Goal: Task Accomplishment & Management: Complete application form

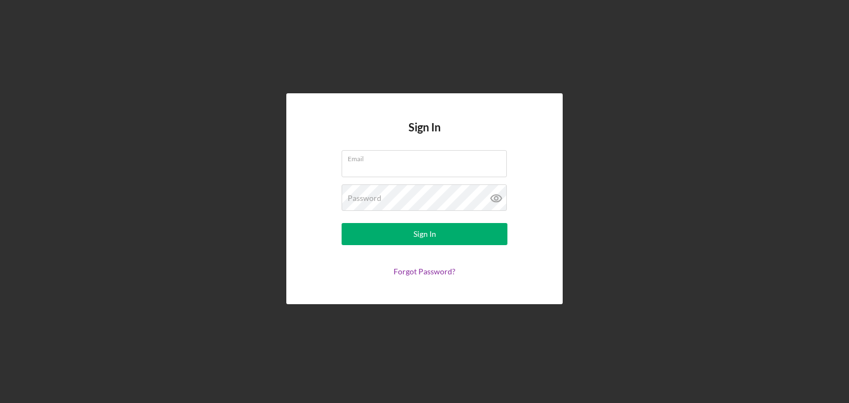
type input "b"
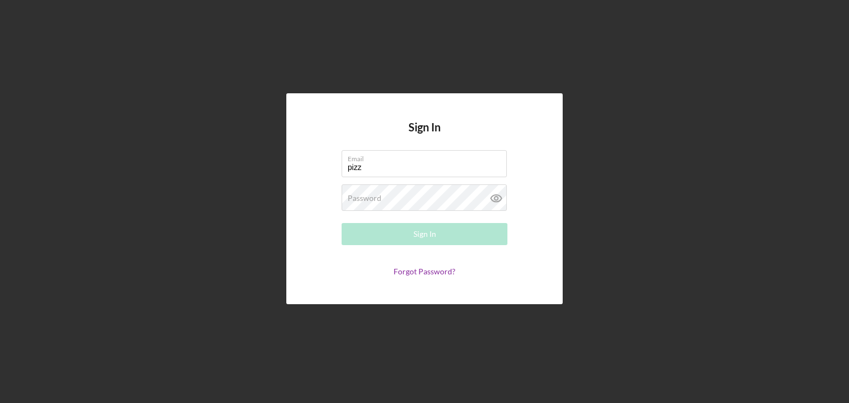
type input "[EMAIL_ADDRESS][DOMAIN_NAME]"
click at [376, 198] on label "Password" at bounding box center [365, 198] width 34 height 9
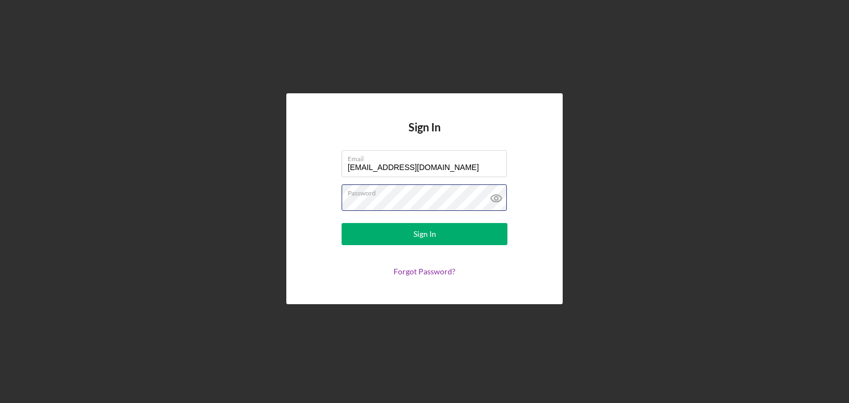
click at [342, 223] on button "Sign In" at bounding box center [425, 234] width 166 height 22
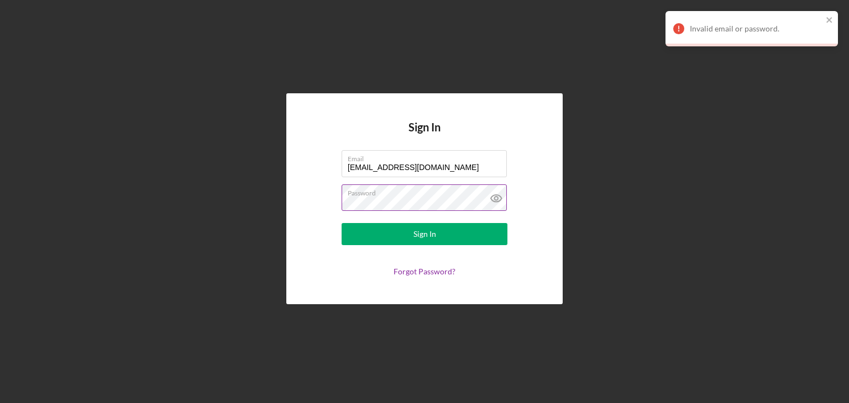
click at [497, 200] on icon at bounding box center [495, 198] width 3 height 3
click at [313, 222] on div "Sign In Email [EMAIL_ADDRESS][DOMAIN_NAME] Password Sign In Forgot Password?" at bounding box center [424, 198] width 276 height 211
click at [342, 223] on button "Sign In" at bounding box center [425, 234] width 166 height 22
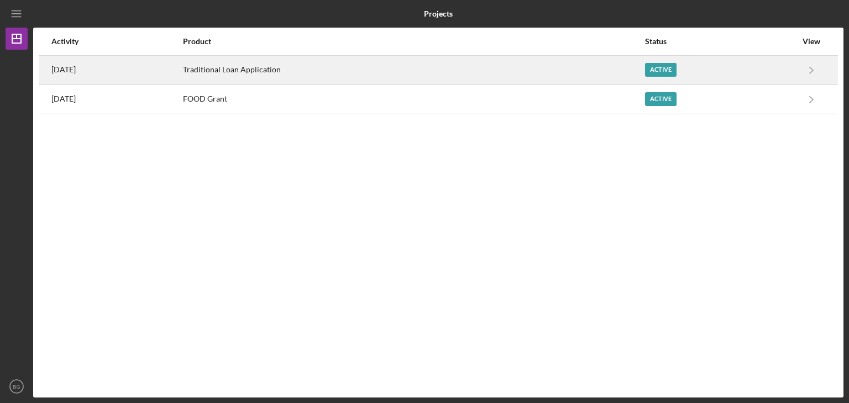
click at [445, 77] on div "Traditional Loan Application" at bounding box center [413, 70] width 461 height 28
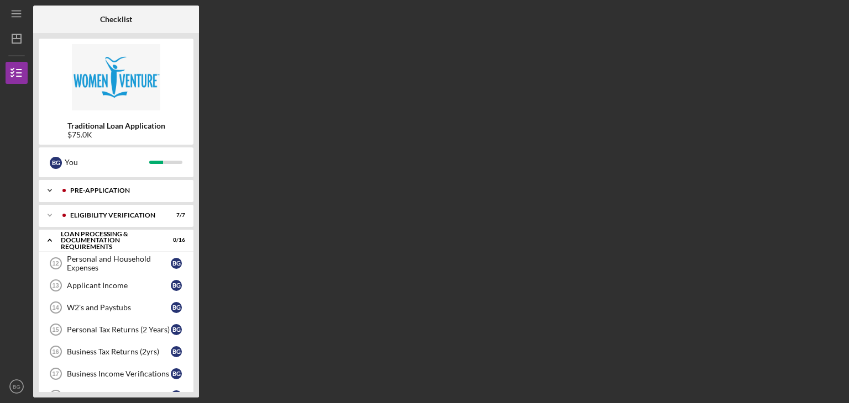
click at [107, 192] on div "Pre-Application" at bounding box center [124, 190] width 109 height 7
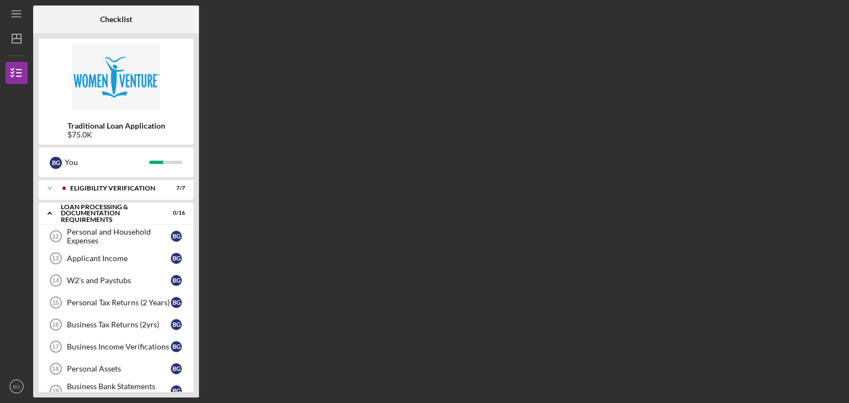
scroll to position [111, 0]
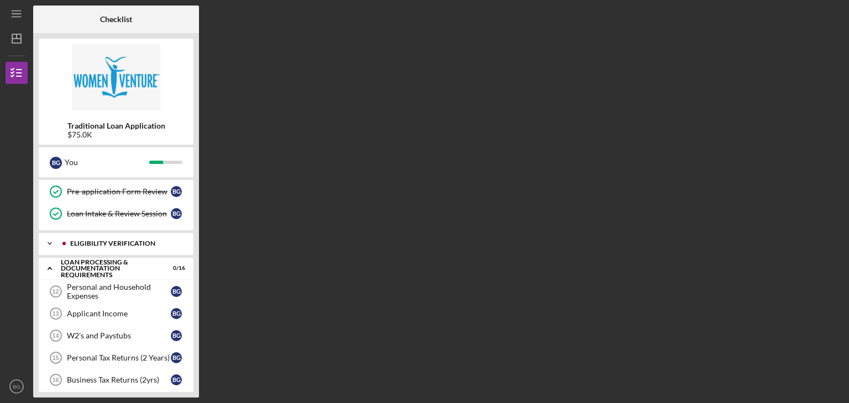
click at [121, 240] on div "Eligibility Verification" at bounding box center [124, 243] width 109 height 7
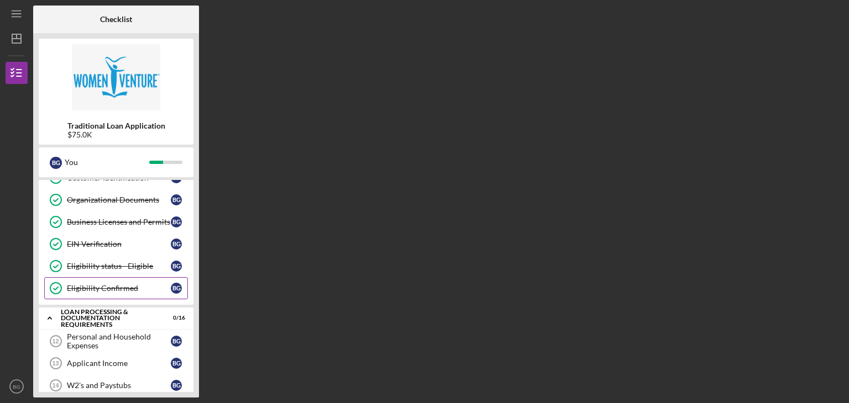
scroll to position [276, 0]
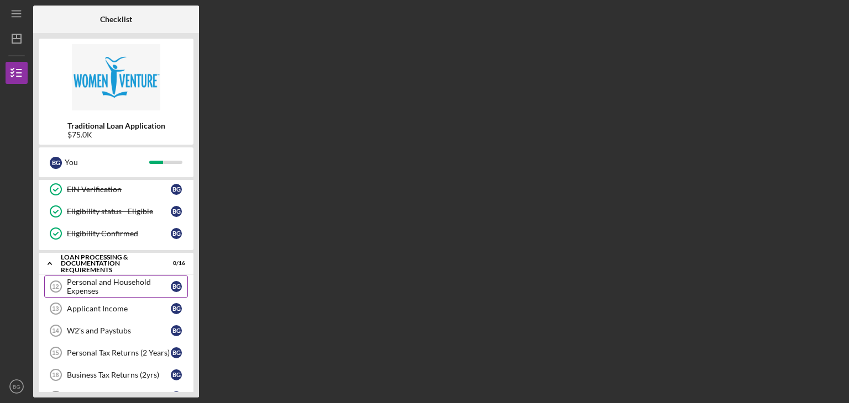
click at [103, 283] on div "Personal and Household Expenses" at bounding box center [119, 287] width 104 height 18
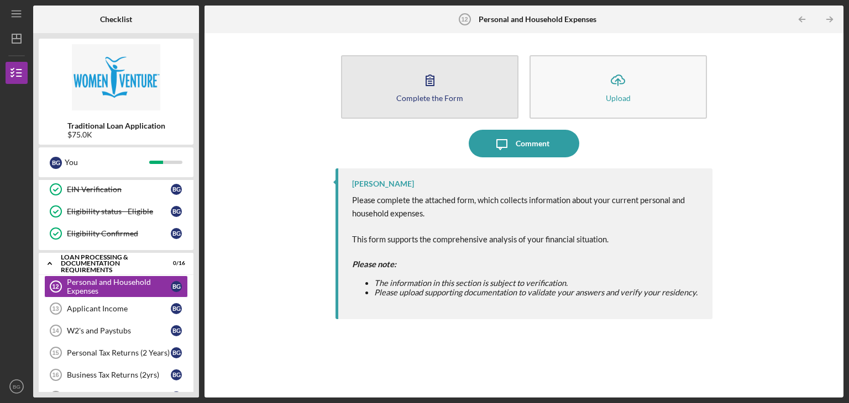
click at [439, 111] on button "Complete the Form Form" at bounding box center [429, 87] width 177 height 64
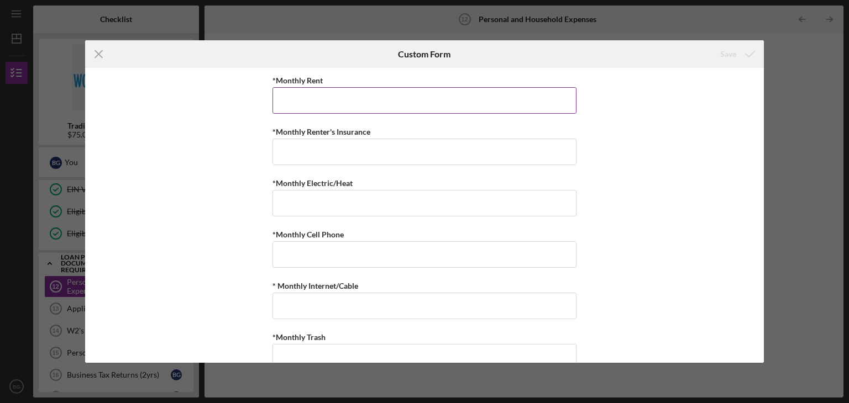
click at [423, 92] on input "*Monthly Rent" at bounding box center [424, 100] width 304 height 27
type input "$3,300"
click at [439, 150] on input "*Monthly Renter's Insurance" at bounding box center [424, 152] width 304 height 27
click at [104, 54] on icon "Icon/Menu Close" at bounding box center [99, 54] width 28 height 28
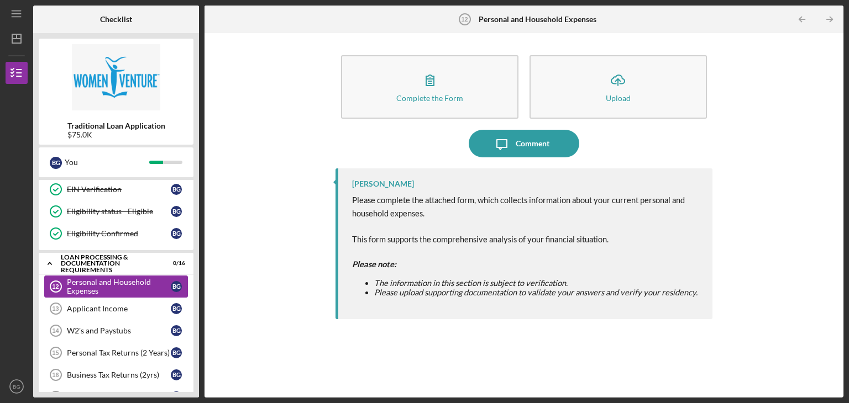
click at [129, 284] on div "Personal and Household Expenses" at bounding box center [119, 287] width 104 height 18
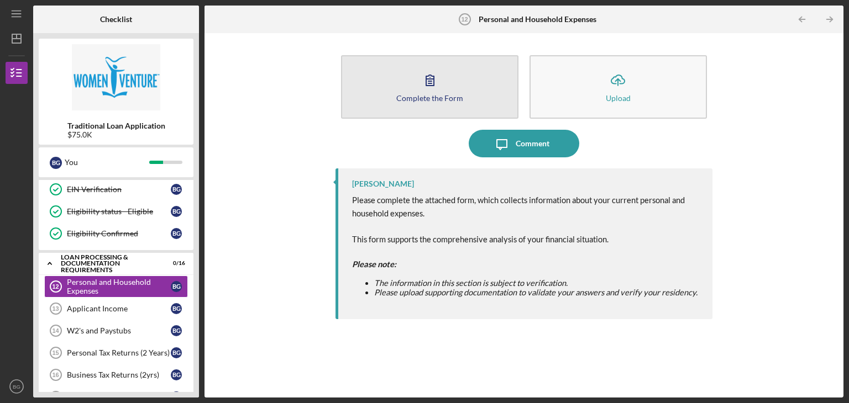
click at [433, 104] on button "Complete the Form Form" at bounding box center [429, 87] width 177 height 64
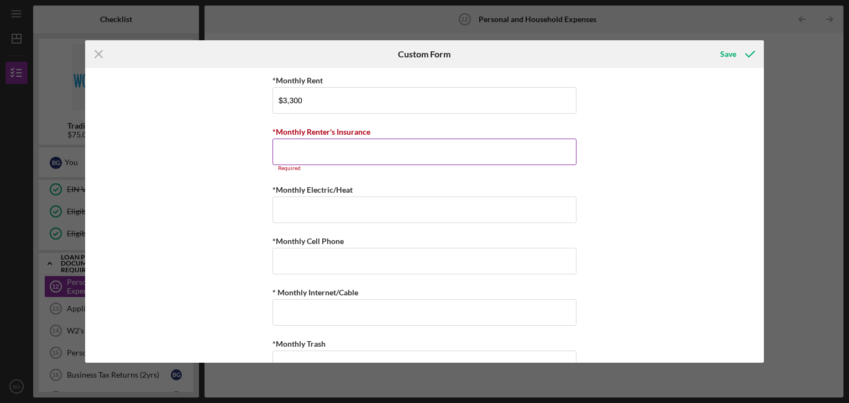
click at [377, 160] on input "*Monthly Renter's Insurance" at bounding box center [424, 152] width 304 height 27
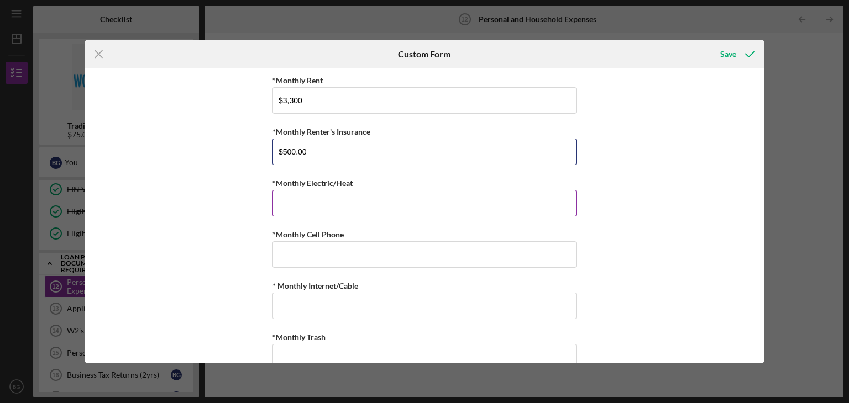
type input "$500.00"
click at [358, 195] on input "*Monthly Electric/Heat" at bounding box center [424, 203] width 304 height 27
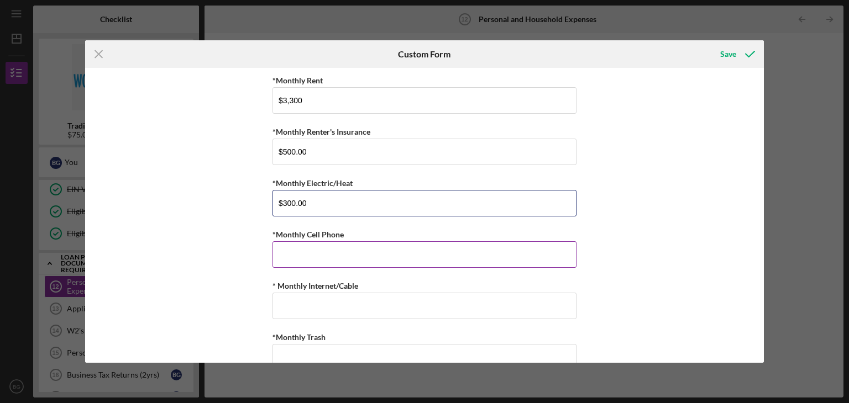
type input "$300.00"
click at [318, 257] on input "*Monthly Cell Phone" at bounding box center [424, 255] width 304 height 27
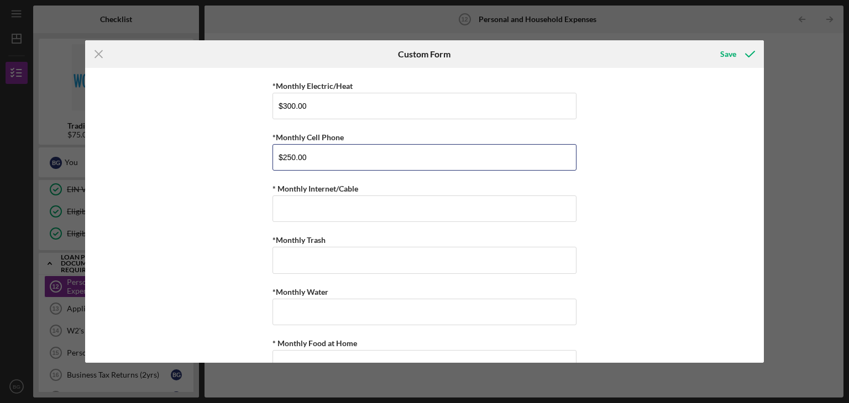
scroll to position [111, 0]
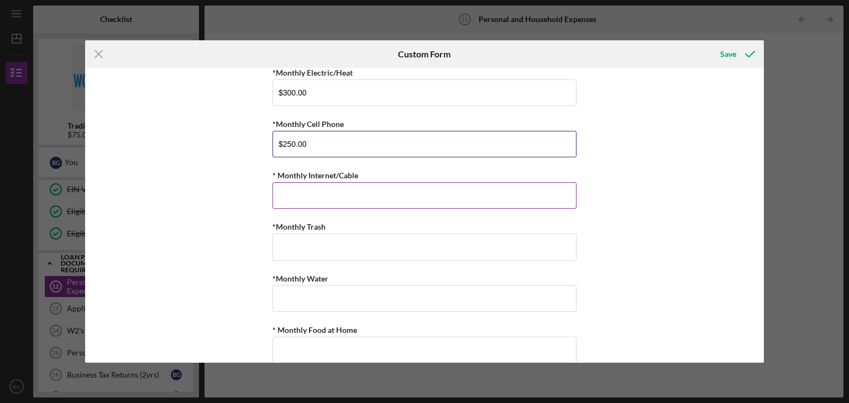
type input "$250.00"
click at [367, 196] on input "* Monthly Internet/Cable" at bounding box center [424, 195] width 304 height 27
type input "$250.00"
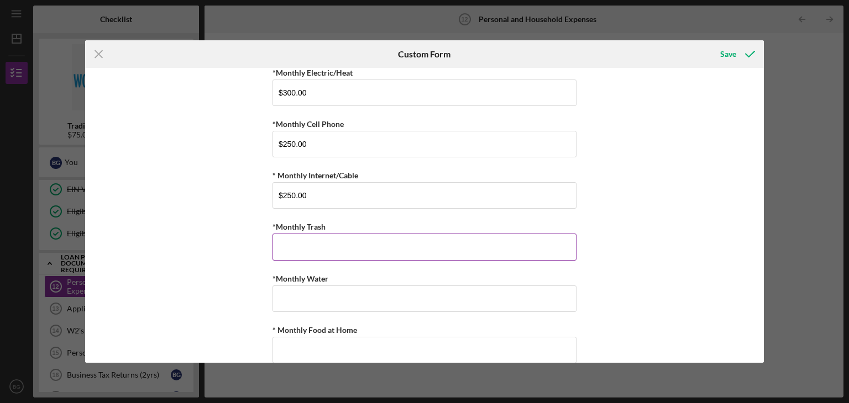
click at [380, 244] on input "*Monthly Trash" at bounding box center [424, 247] width 304 height 27
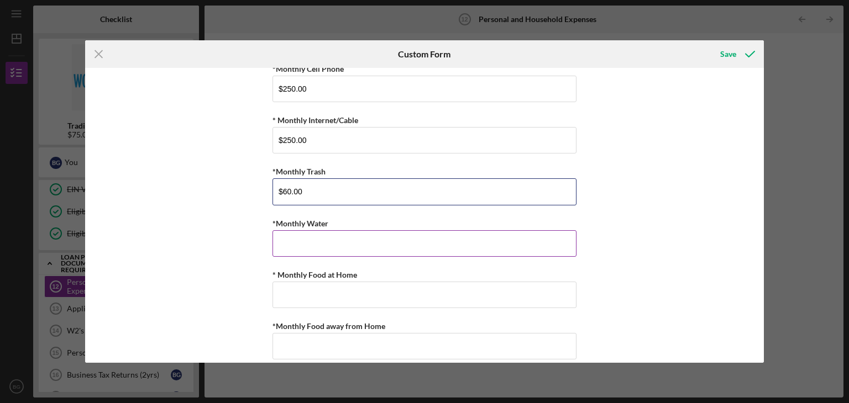
type input "$60.00"
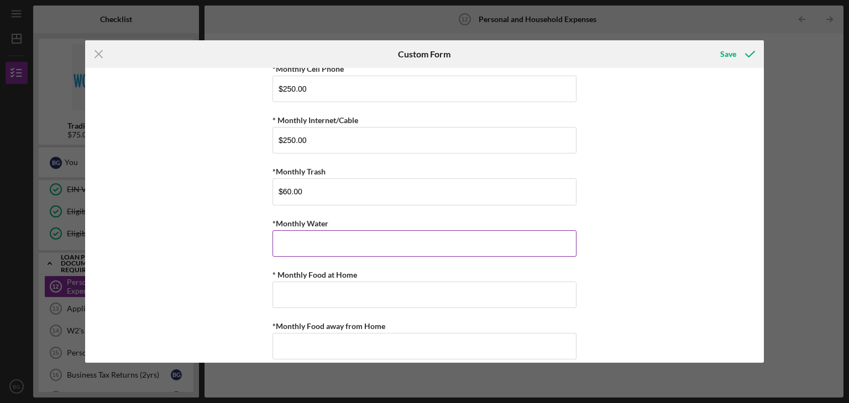
click at [373, 233] on input "*Monthly Water" at bounding box center [424, 243] width 304 height 27
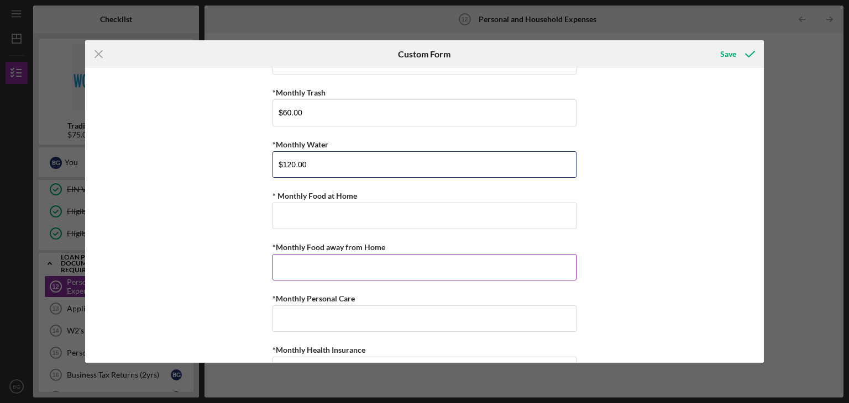
scroll to position [276, 0]
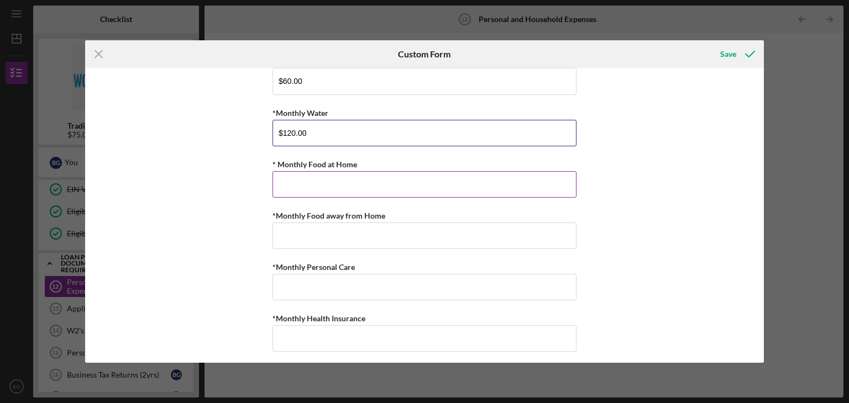
type input "$120.00"
click at [405, 182] on input "* Monthly Food at Home" at bounding box center [424, 184] width 304 height 27
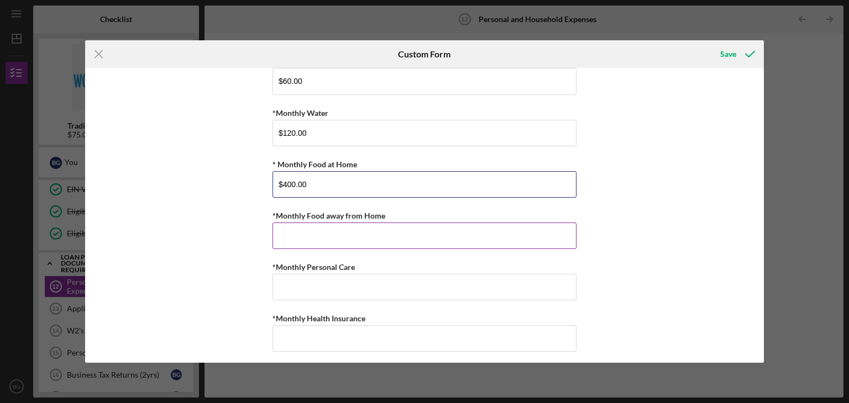
type input "$400.00"
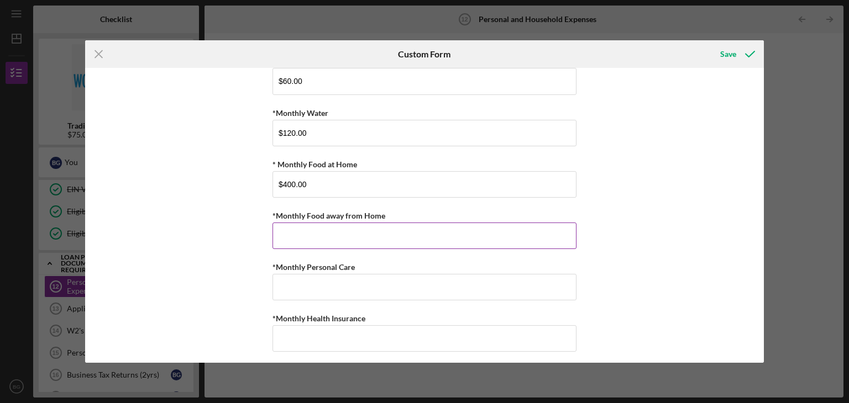
click at [376, 233] on input "*Monthly Food away from Home" at bounding box center [424, 236] width 304 height 27
type input "$100.00"
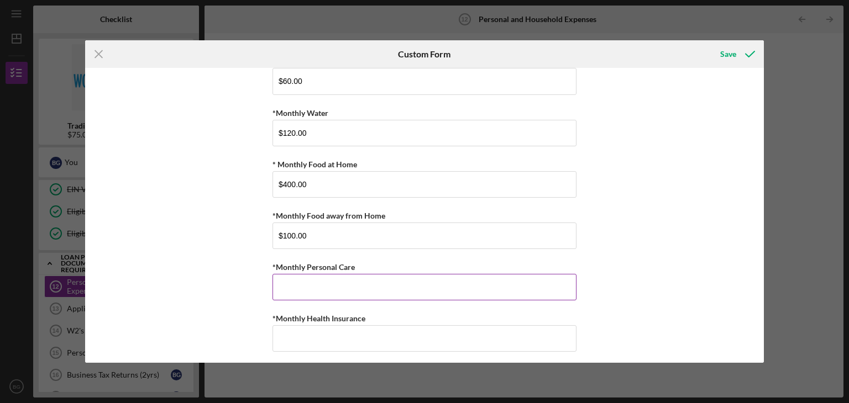
click at [364, 279] on input "*Monthly Personal Care" at bounding box center [424, 287] width 304 height 27
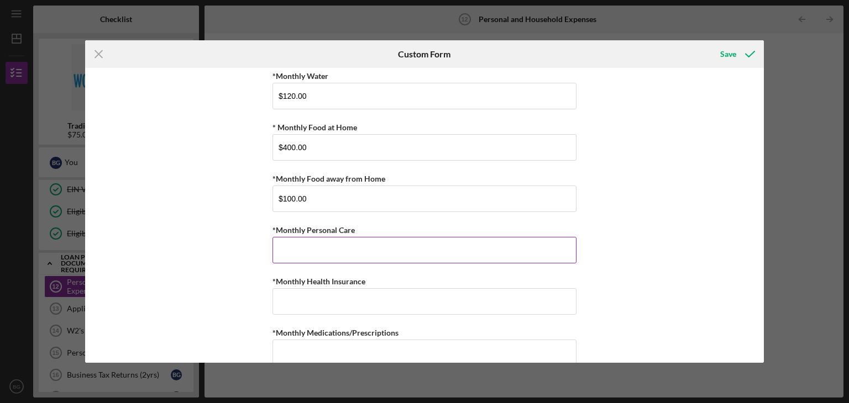
scroll to position [332, 0]
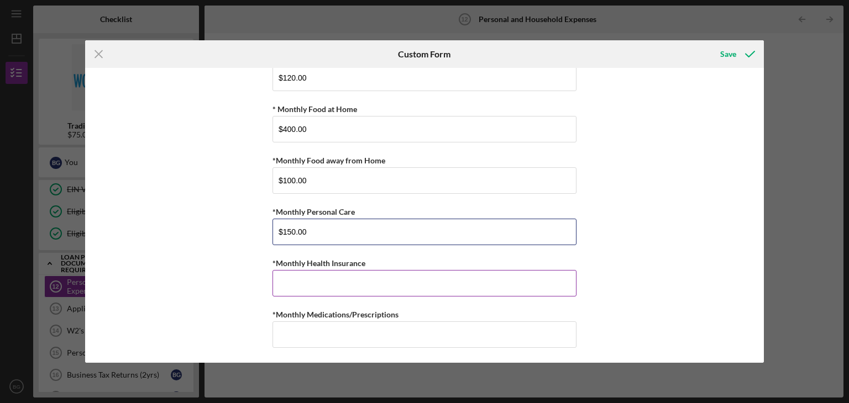
type input "$150.00"
click at [397, 287] on input "*Monthly Health Insurance" at bounding box center [424, 283] width 304 height 27
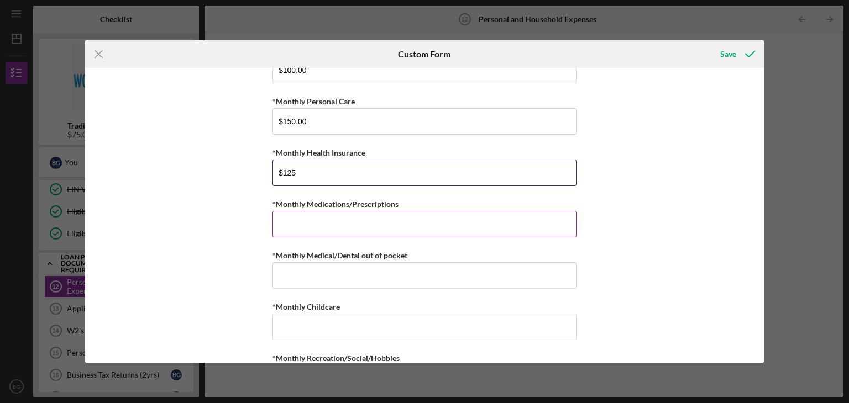
type input "$125"
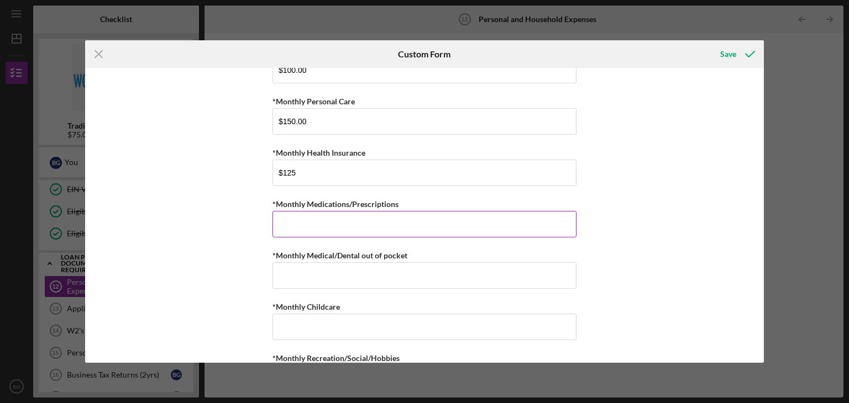
click at [388, 212] on input "*Monthly Medications/Prescriptions" at bounding box center [424, 224] width 304 height 27
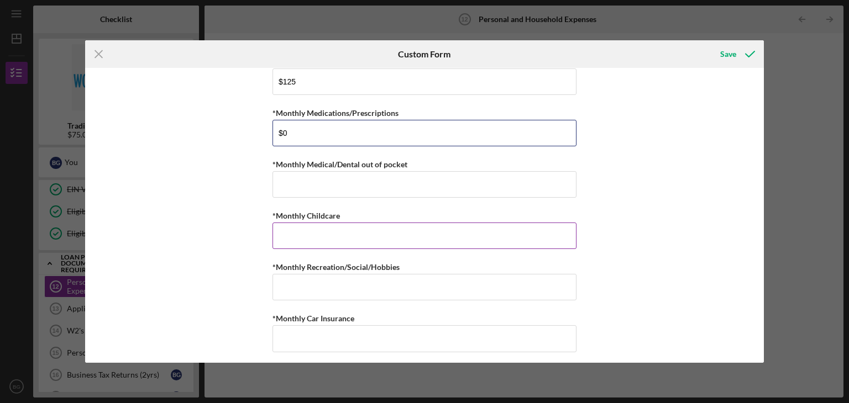
scroll to position [553, 0]
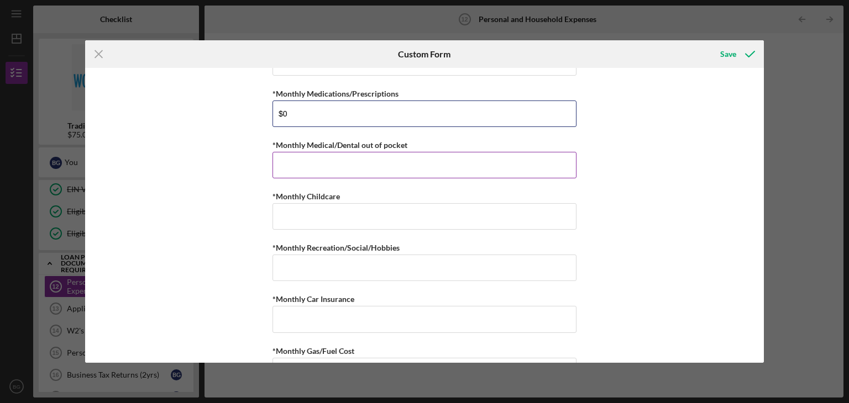
type input "$0"
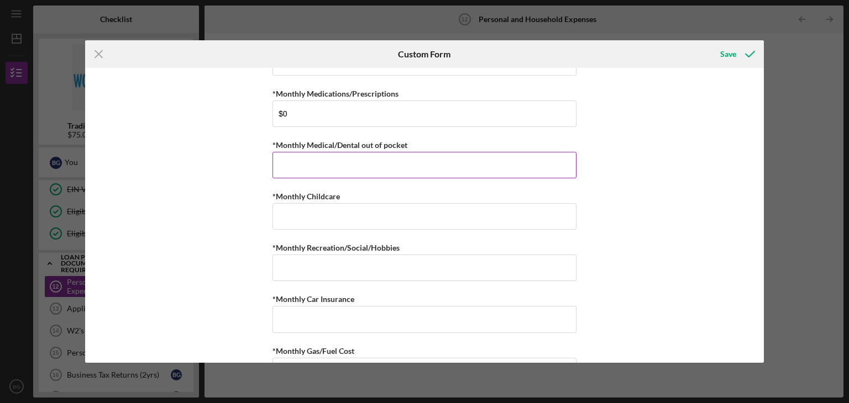
click at [394, 156] on input "*Monthly Medical/Dental out of pocket" at bounding box center [424, 165] width 304 height 27
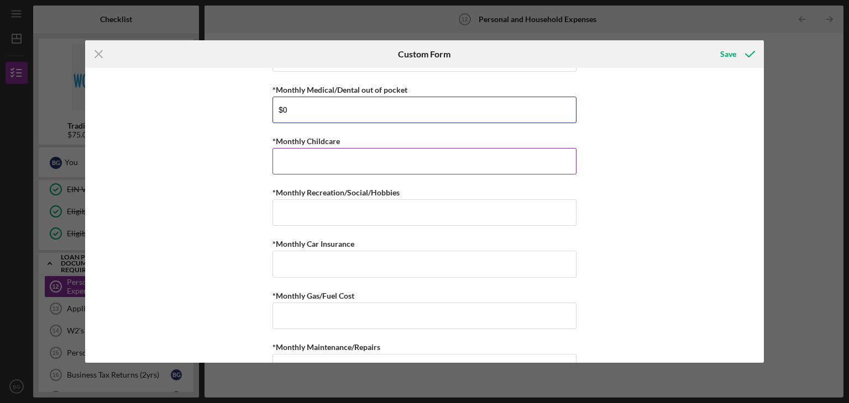
type input "$0"
click at [375, 154] on input "*Monthly Childcare" at bounding box center [424, 161] width 304 height 27
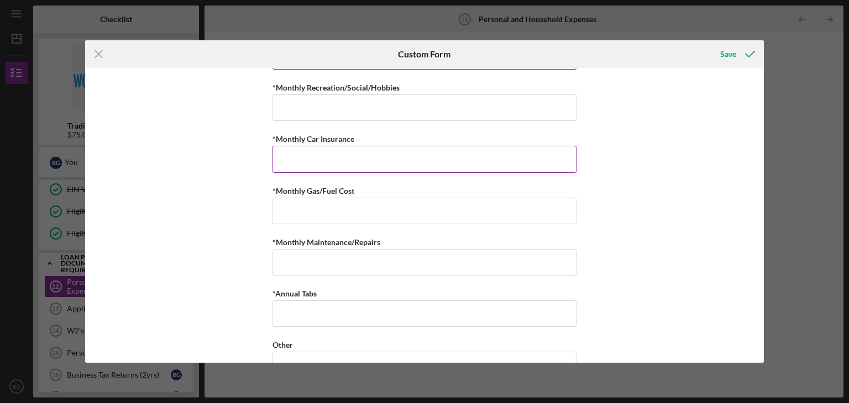
scroll to position [719, 0]
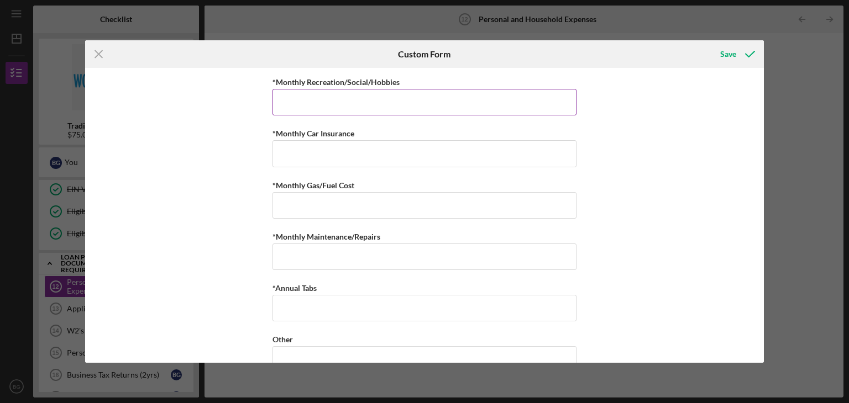
type input "$0"
click at [402, 99] on input "*Monthly Recreation/Social/Hobbies" at bounding box center [424, 102] width 304 height 27
type input "$175"
click at [387, 140] on input "*Monthly Car Insurance" at bounding box center [424, 153] width 304 height 27
type input "$550.00"
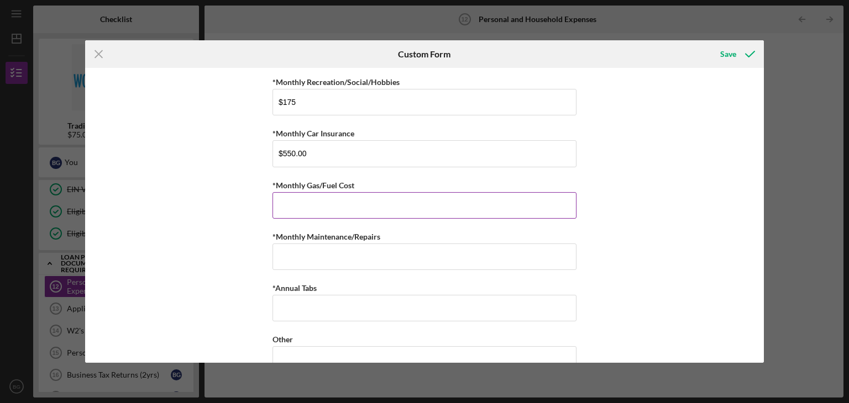
click at [384, 181] on div "*Monthly Gas/Fuel Cost" at bounding box center [424, 186] width 304 height 14
click at [382, 196] on input "*Monthly Gas/Fuel Cost" at bounding box center [424, 205] width 304 height 27
type input "$160.00"
click at [383, 258] on input "*Monthly Maintenance/Repairs" at bounding box center [424, 257] width 304 height 27
type input "$0"
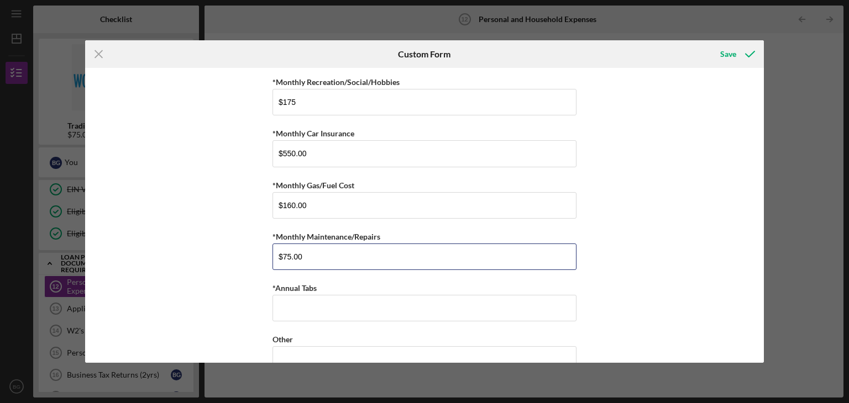
scroll to position [741, 0]
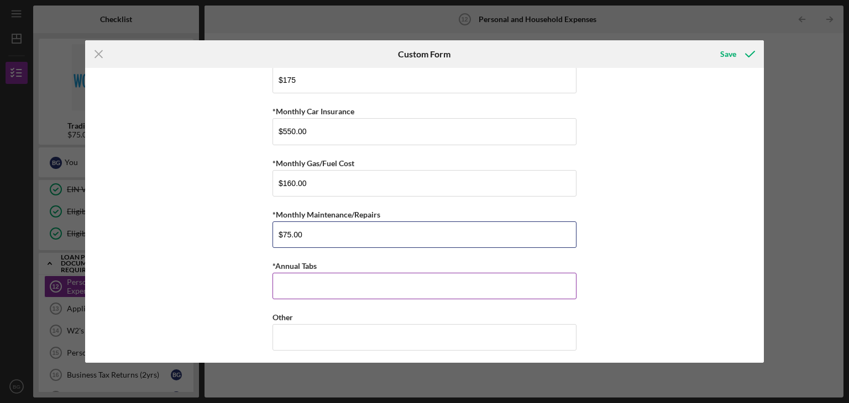
type input "$75.00"
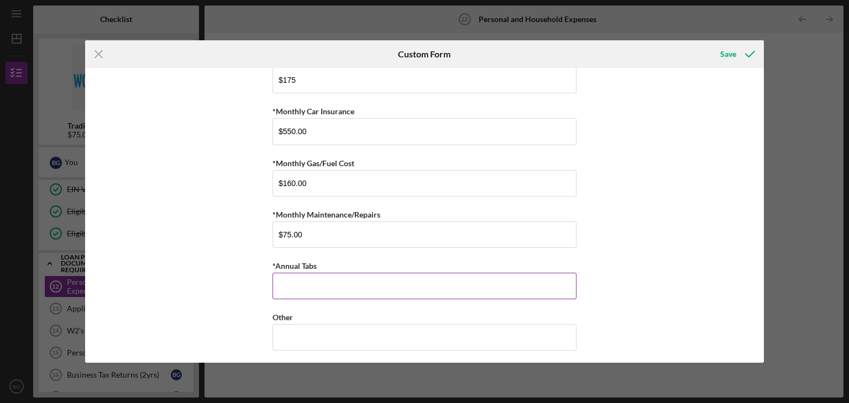
click at [431, 288] on input "*Annual Tabs" at bounding box center [424, 286] width 304 height 27
type input "$300"
click at [735, 51] on div "Save" at bounding box center [728, 54] width 16 height 22
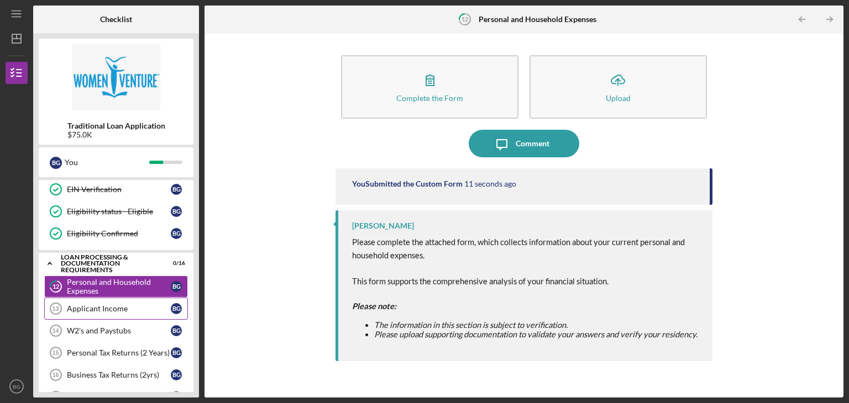
drag, startPoint x: 129, startPoint y: 303, endPoint x: 139, endPoint y: 303, distance: 10.0
click at [129, 305] on div "Applicant Income" at bounding box center [119, 309] width 104 height 9
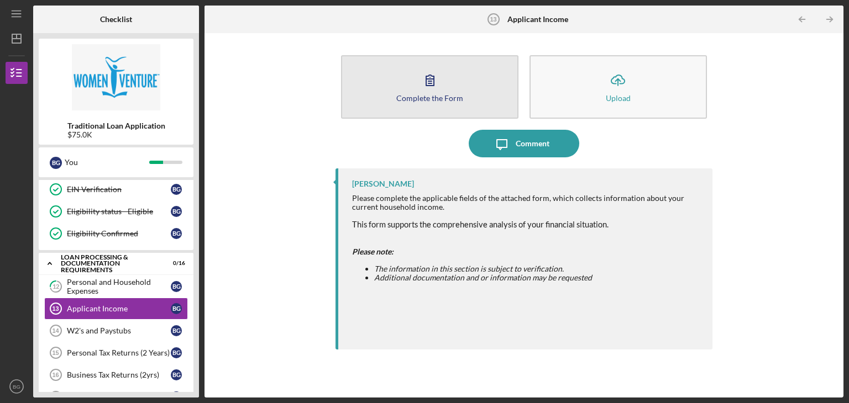
click at [453, 89] on button "Complete the Form Form" at bounding box center [429, 87] width 177 height 64
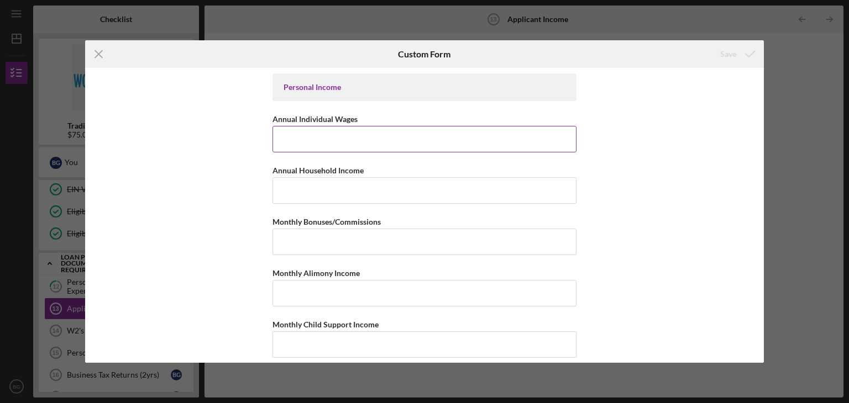
click at [417, 146] on input "Annual Individual Wages" at bounding box center [424, 139] width 304 height 27
type input "$300,000"
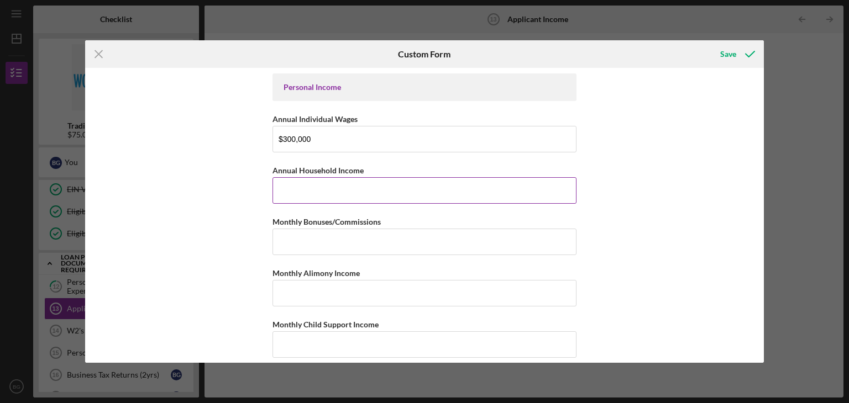
click at [380, 196] on input "Annual Household Income" at bounding box center [424, 190] width 304 height 27
type input "$300,000"
drag, startPoint x: 371, startPoint y: 250, endPoint x: 387, endPoint y: 248, distance: 16.8
click at [373, 252] on input "Monthly Bonuses/Commissions" at bounding box center [424, 242] width 304 height 27
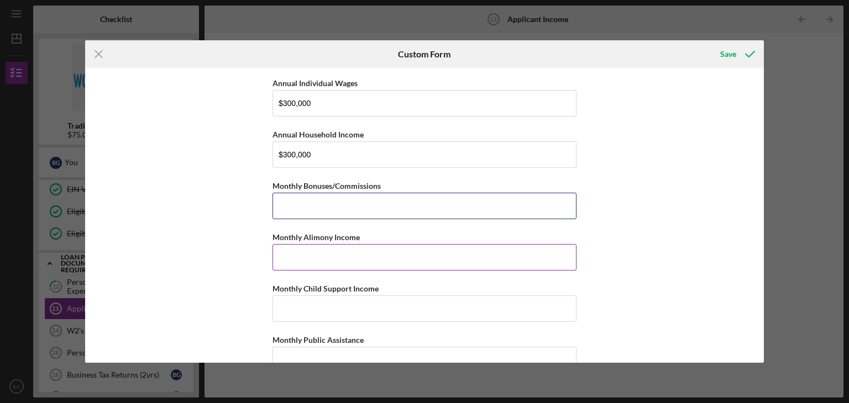
scroll to position [55, 0]
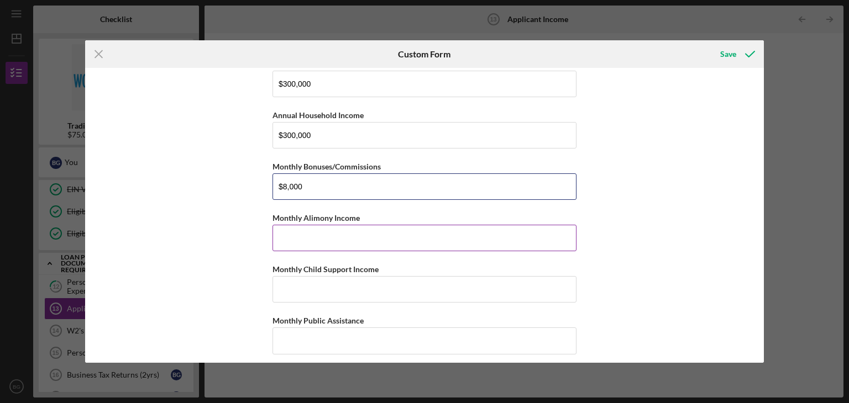
type input "$8,000"
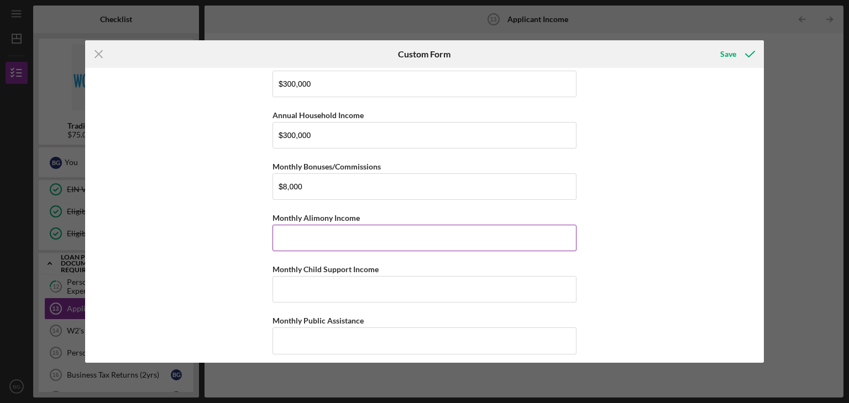
click at [422, 242] on input "Monthly Alimony Income" at bounding box center [424, 238] width 304 height 27
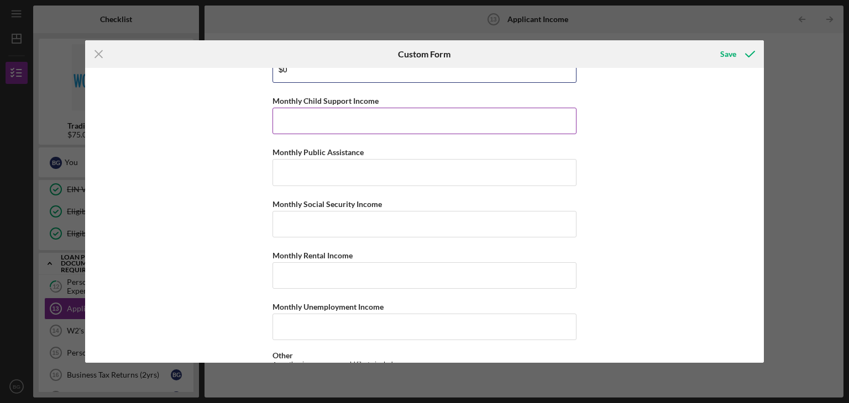
scroll to position [166, 0]
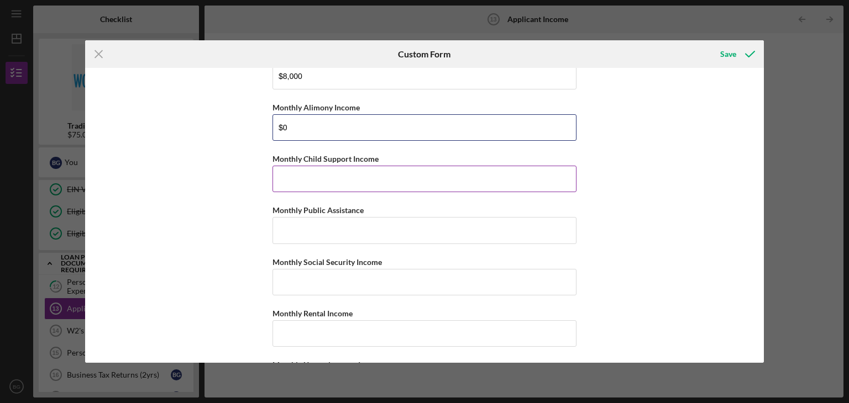
type input "$0"
click at [418, 173] on input "Monthly Child Support Income" at bounding box center [424, 179] width 304 height 27
type input "$0"
click at [451, 225] on input "Monthly Public Assistance" at bounding box center [424, 230] width 304 height 27
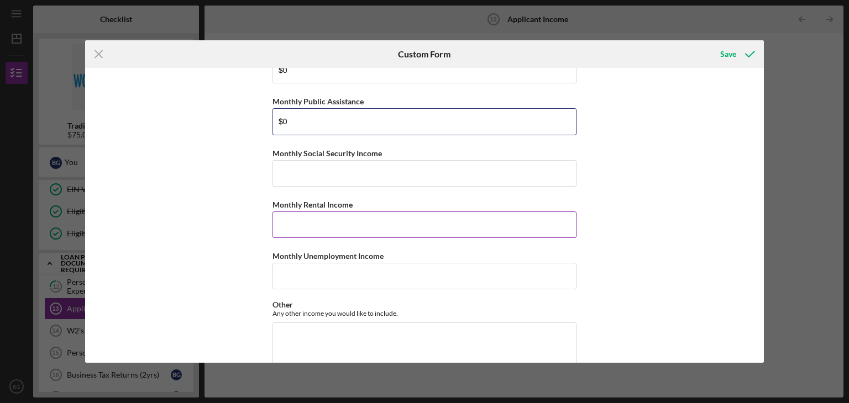
scroll to position [276, 0]
type input "$0"
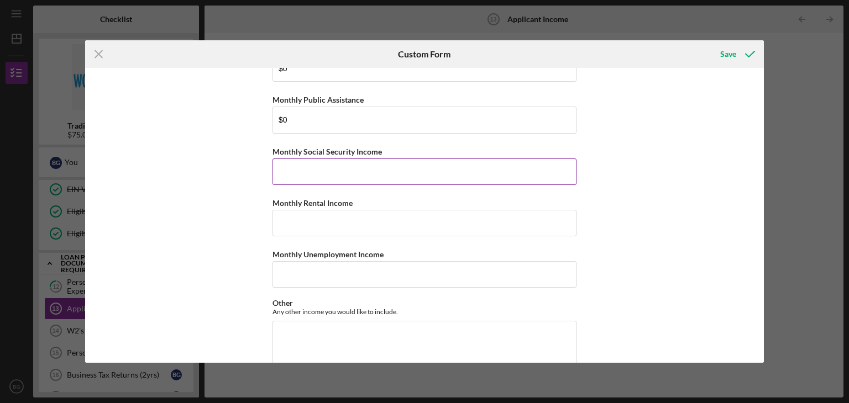
click at [482, 155] on div "Monthly Social Security Income" at bounding box center [424, 152] width 304 height 14
click at [480, 178] on input "Monthly Social Security Income" at bounding box center [424, 172] width 304 height 27
type input "$0"
click at [441, 202] on div "Monthly Rental Income" at bounding box center [424, 203] width 304 height 14
click at [442, 213] on input "Monthly Rental Income" at bounding box center [424, 223] width 304 height 27
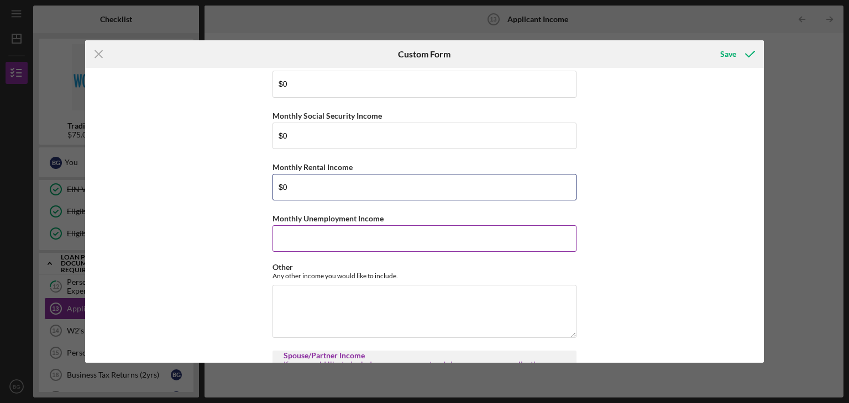
scroll to position [332, 0]
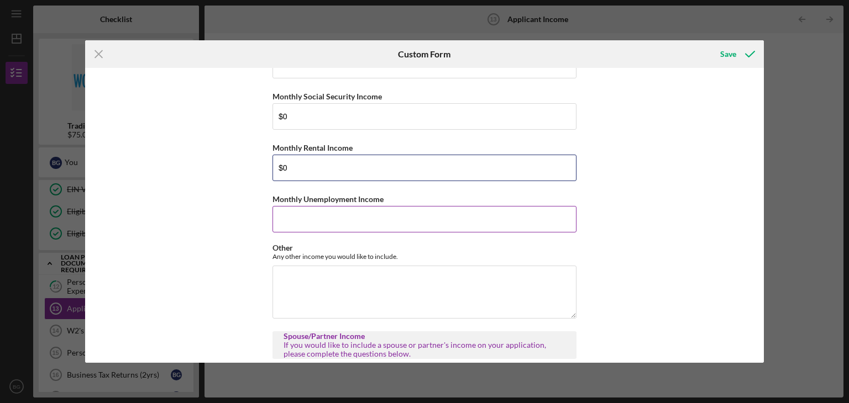
type input "$0"
click at [441, 211] on input "Monthly Unemployment Income" at bounding box center [424, 219] width 304 height 27
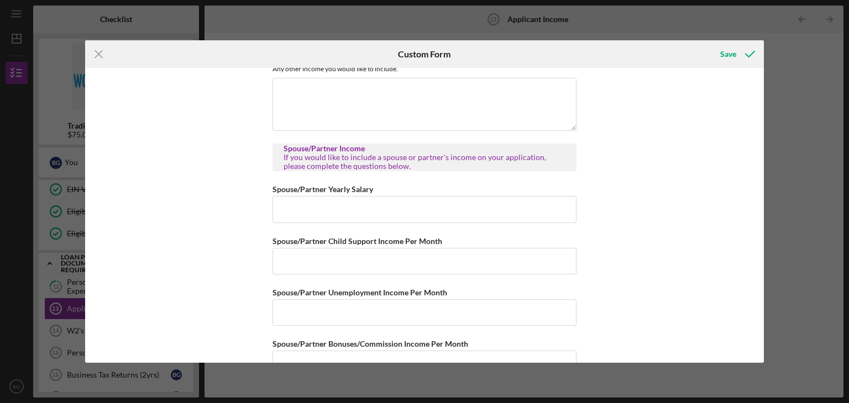
scroll to position [553, 0]
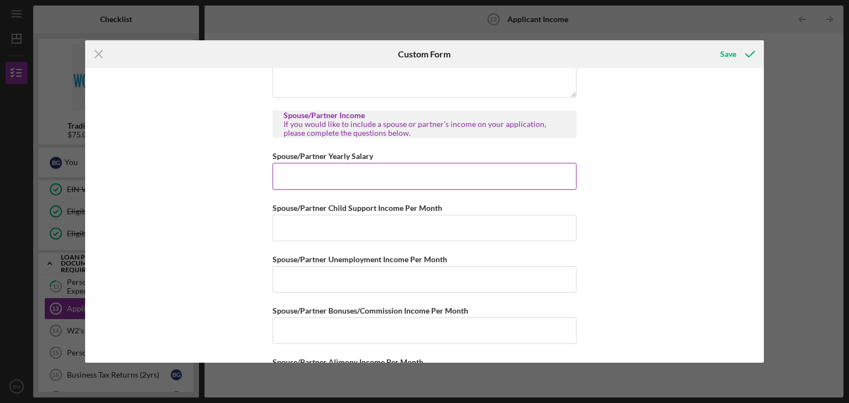
type input "$0"
click at [358, 177] on input "Spouse/Partner Yearly Salary" at bounding box center [424, 176] width 304 height 27
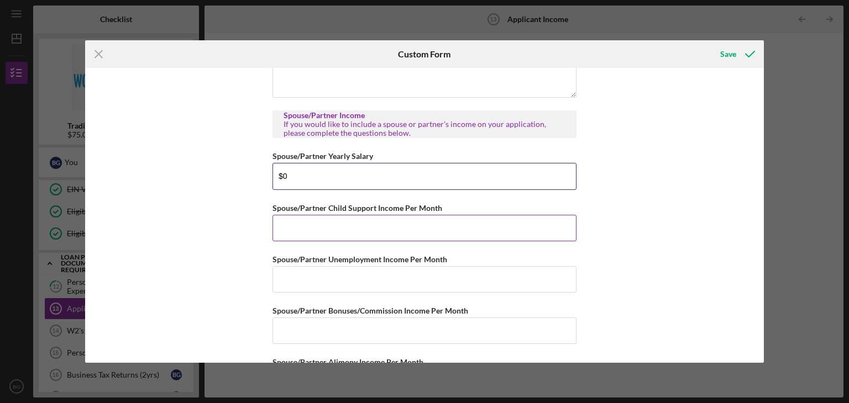
type input "$0"
click at [429, 223] on input "Spouse/Partner Child Support Income Per Month" at bounding box center [424, 228] width 304 height 27
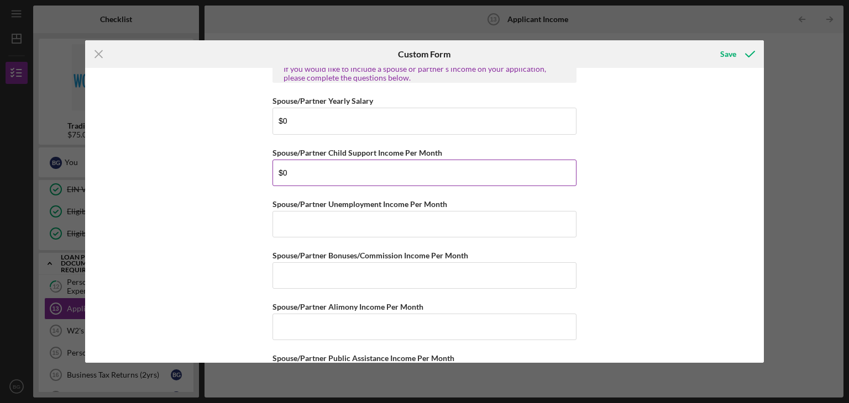
type input "$0"
click at [430, 223] on input "Spouse/Partner Unemployment Income Per Month" at bounding box center [424, 224] width 304 height 27
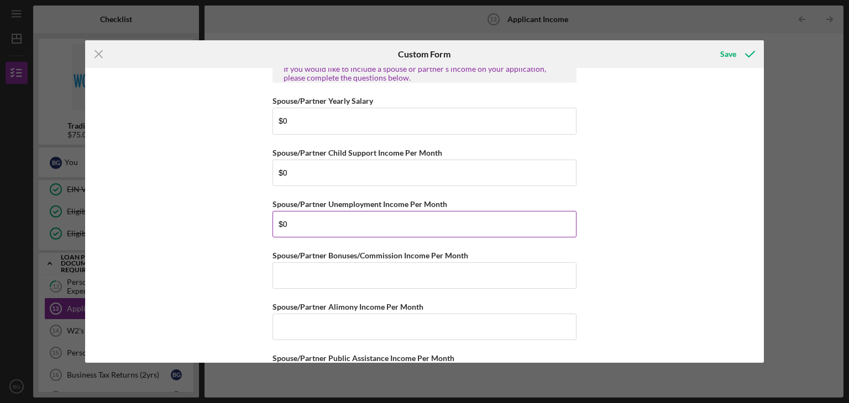
type input "$0"
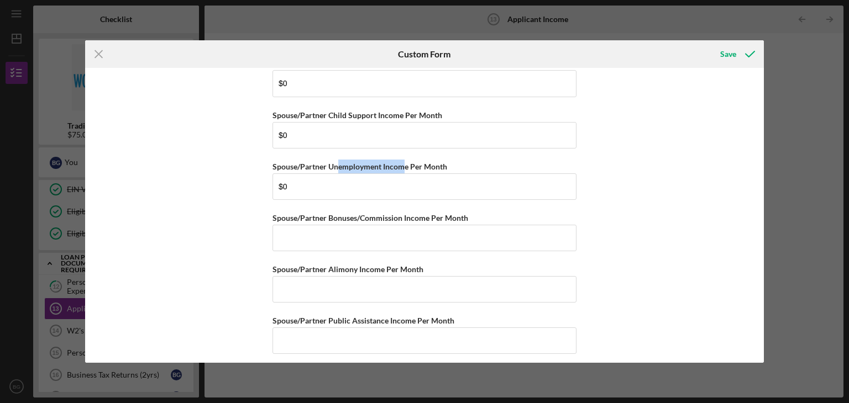
drag, startPoint x: 404, startPoint y: 207, endPoint x: 337, endPoint y: 162, distance: 80.8
click at [337, 162] on div "Spouse/Partner Unemployment Income Per Month" at bounding box center [424, 167] width 304 height 14
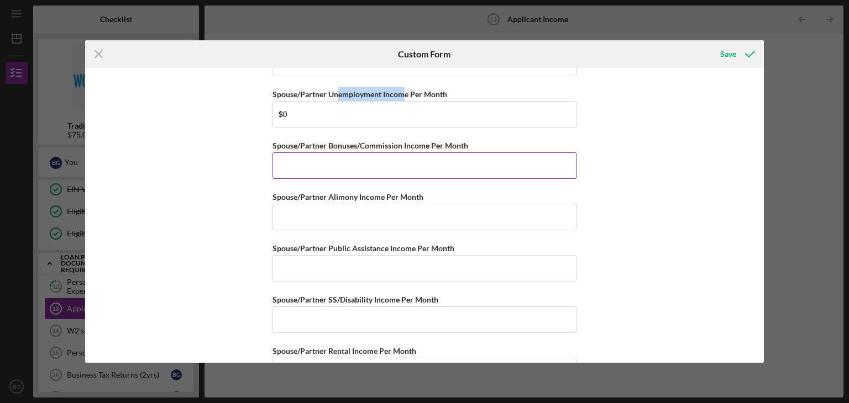
scroll to position [719, 0]
click at [351, 162] on input "Spouse/Partner Bonuses/Commission Income Per Month" at bounding box center [424, 165] width 304 height 27
type input "$0"
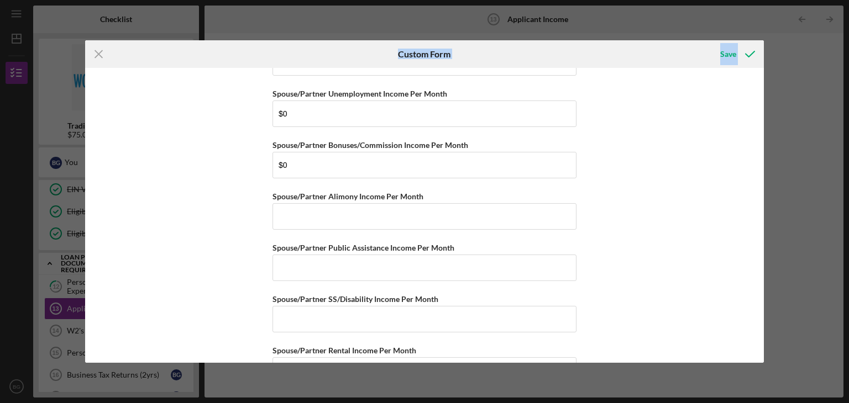
drag, startPoint x: 208, startPoint y: 67, endPoint x: 233, endPoint y: 89, distance: 33.3
click at [227, 85] on form "Icon/Menu Close Custom Form Save Personal Income Annual Individual Wages $300,0…" at bounding box center [424, 201] width 679 height 323
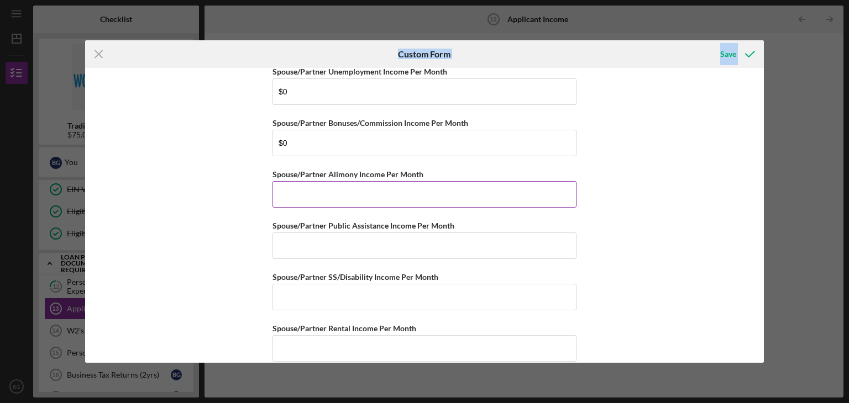
scroll to position [752, 0]
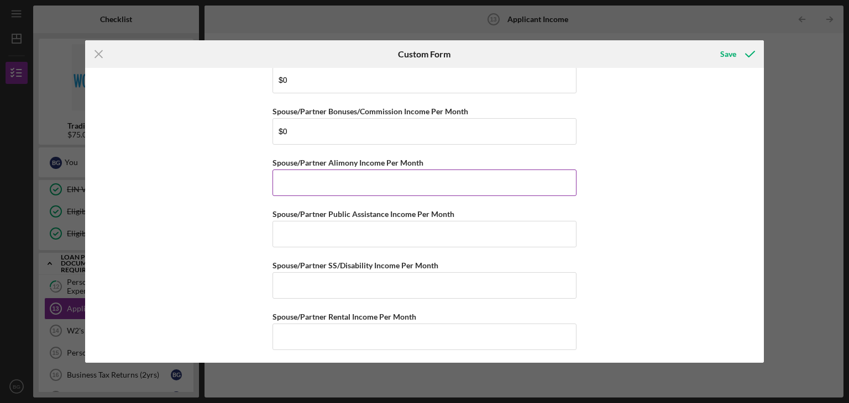
click at [374, 184] on input "Spouse/Partner Alimony Income Per Month" at bounding box center [424, 183] width 304 height 27
type input "$0"
click at [365, 237] on input "Spouse/Partner Public Assistance Income Per Month" at bounding box center [424, 234] width 304 height 27
type input "$0"
click at [363, 293] on input "Spouse/Partner SS/Disability Income Per Month" at bounding box center [424, 285] width 304 height 27
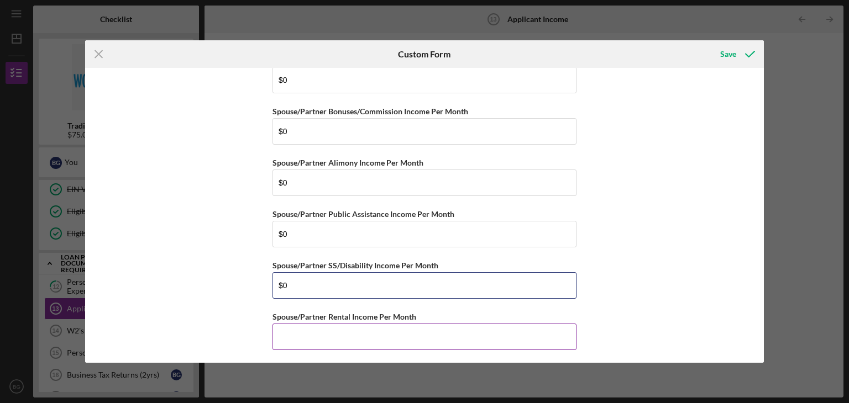
type input "$0"
click at [376, 334] on input "Spouse/Partner Rental Income Per Month" at bounding box center [424, 337] width 304 height 27
type input "$0"
click at [735, 59] on div "Save" at bounding box center [728, 54] width 16 height 22
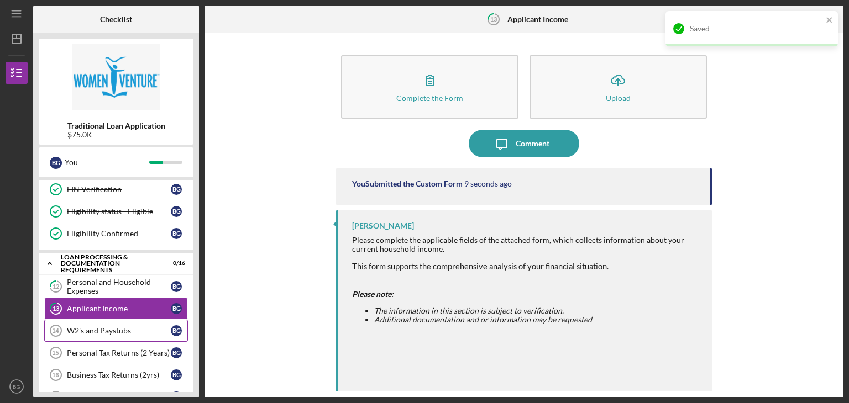
click at [91, 329] on div "W2's and Paystubs" at bounding box center [119, 331] width 104 height 9
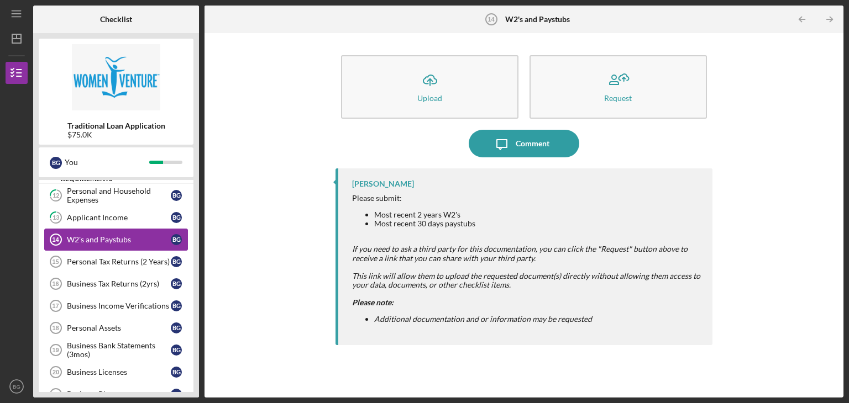
scroll to position [387, 0]
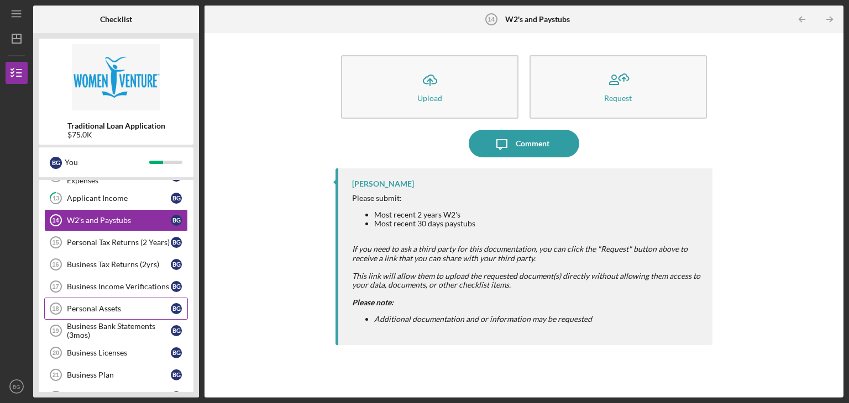
click at [99, 305] on div "Personal Assets" at bounding box center [119, 309] width 104 height 9
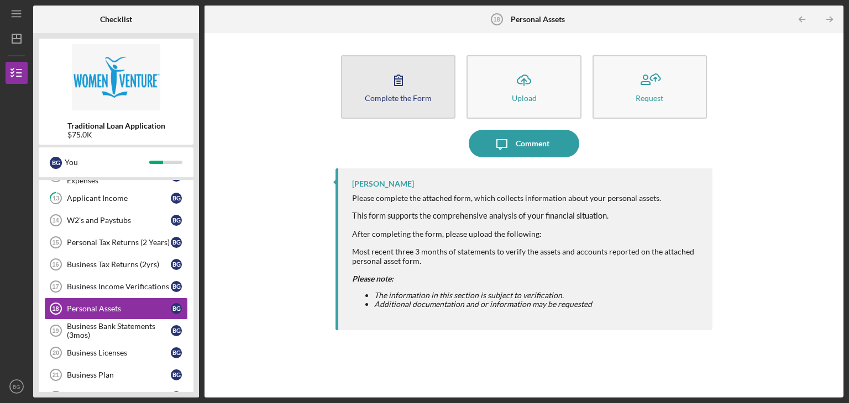
click at [392, 80] on icon "button" at bounding box center [399, 80] width 28 height 28
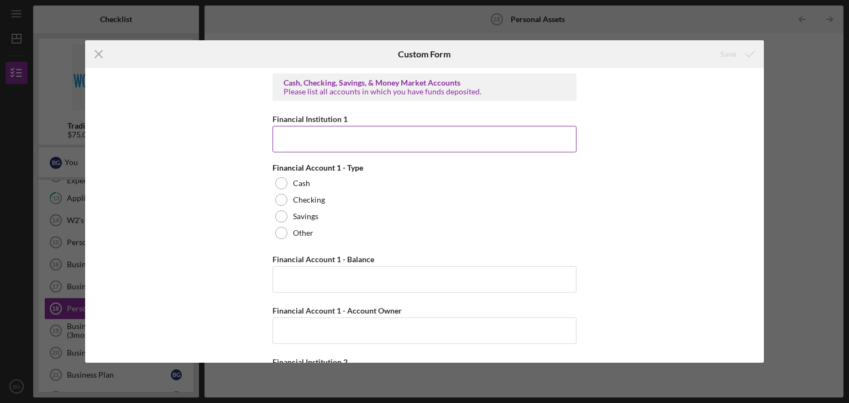
click at [296, 143] on input "Financial Institution 1" at bounding box center [424, 139] width 304 height 27
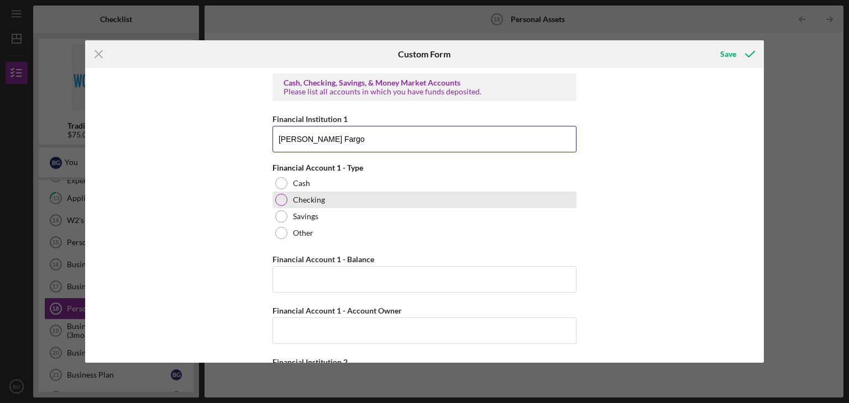
type input "[PERSON_NAME] Fargo"
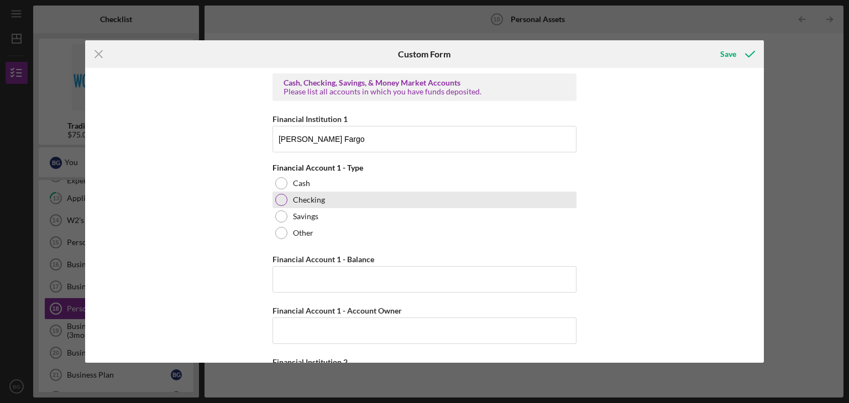
click at [282, 204] on div at bounding box center [281, 200] width 12 height 12
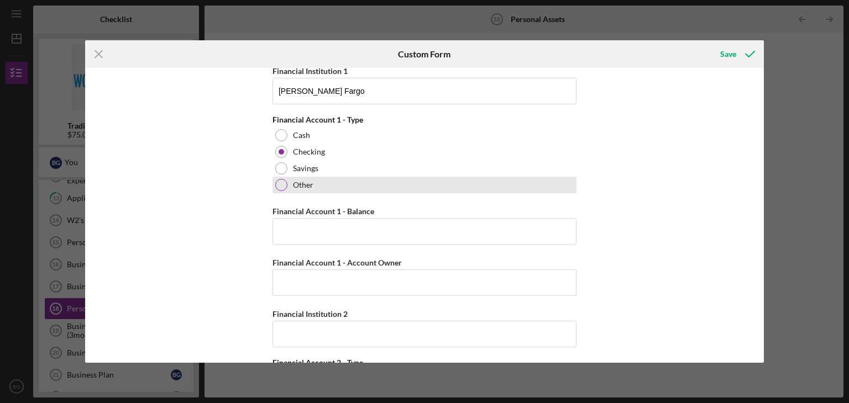
scroll to position [111, 0]
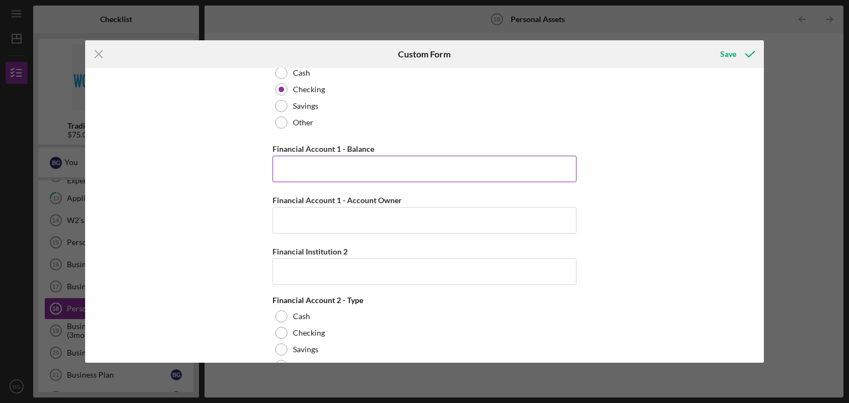
click at [345, 168] on input "Financial Account 1 - Balance" at bounding box center [424, 169] width 304 height 27
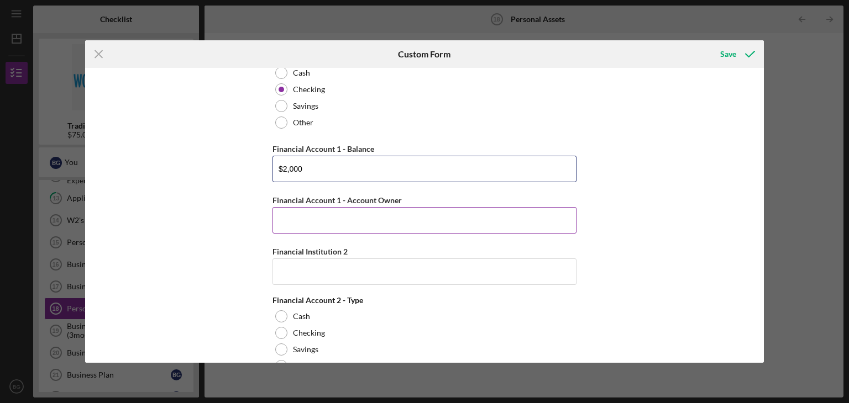
type input "$2,000"
click at [382, 217] on input "Financial Account 1 - Account Owner" at bounding box center [424, 220] width 304 height 27
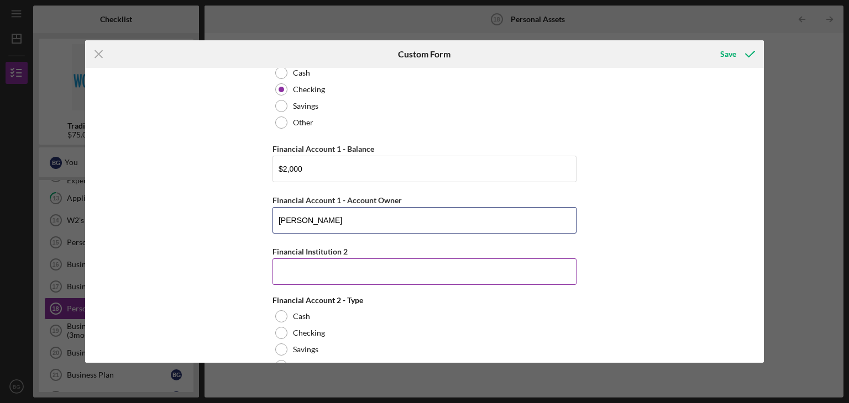
type input "[PERSON_NAME]"
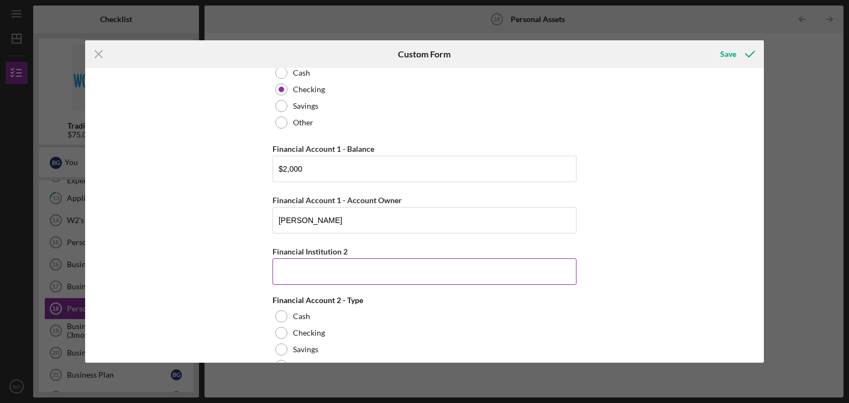
click at [432, 277] on input "Financial Institution 2" at bounding box center [424, 272] width 304 height 27
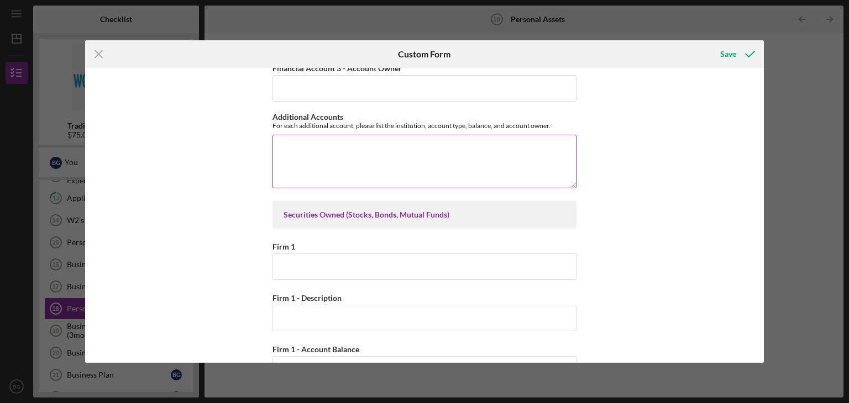
scroll to position [829, 0]
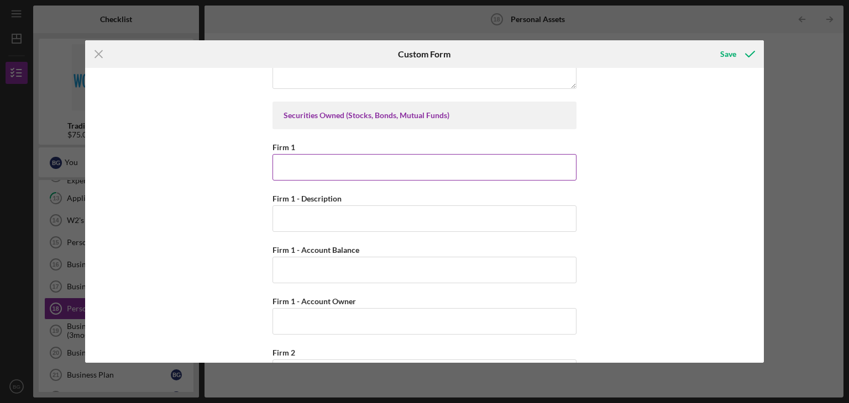
drag, startPoint x: 418, startPoint y: 171, endPoint x: 511, endPoint y: 175, distance: 92.9
click at [418, 171] on input "Firm 1" at bounding box center [424, 167] width 304 height 27
type input "[PERSON_NAME] Fargo"
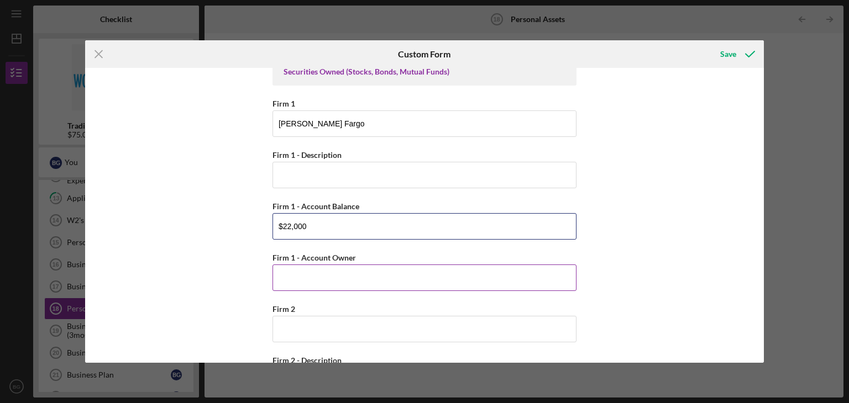
scroll to position [940, 0]
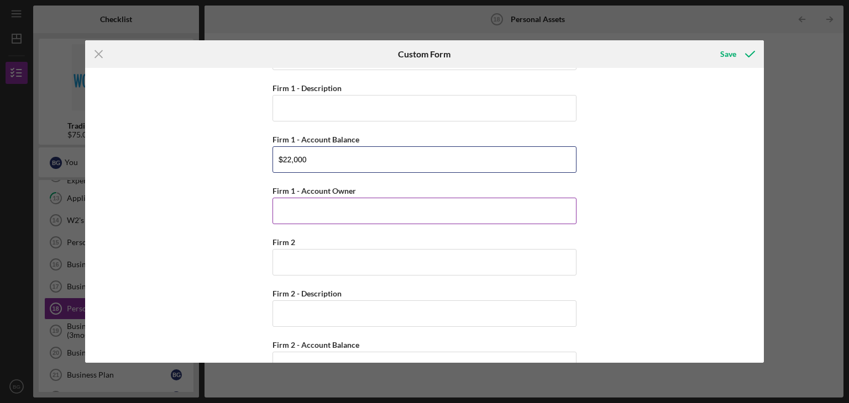
type input "$22,000"
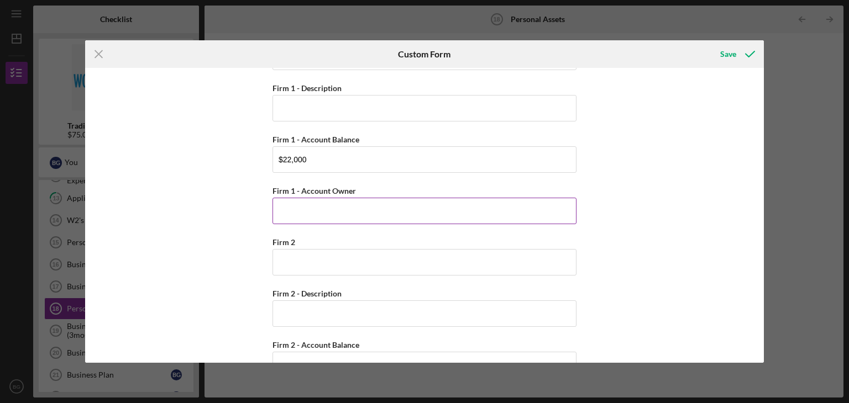
click at [381, 203] on input "Firm 1 - Account Owner" at bounding box center [424, 211] width 304 height 27
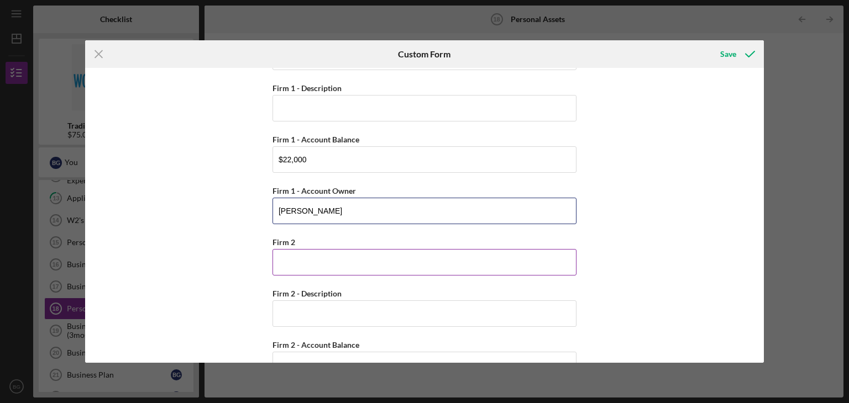
type input "[PERSON_NAME]"
click at [452, 262] on input "Firm 2" at bounding box center [424, 262] width 304 height 27
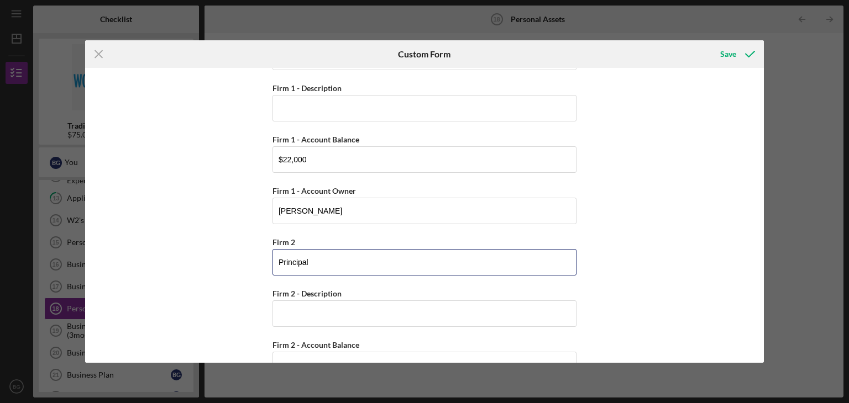
type input "Principal"
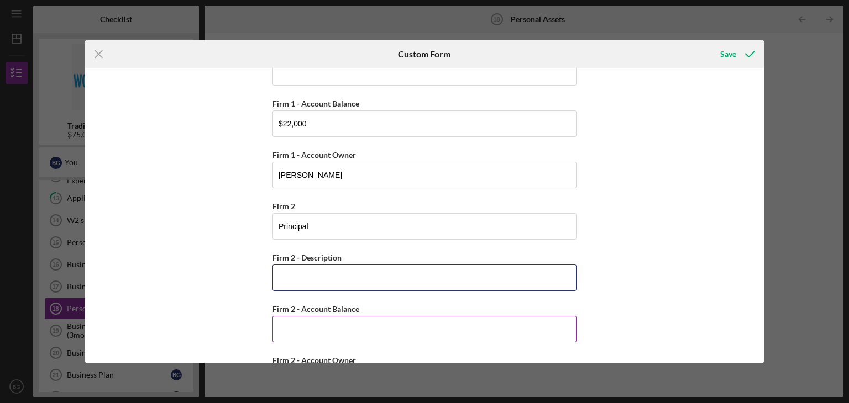
scroll to position [995, 0]
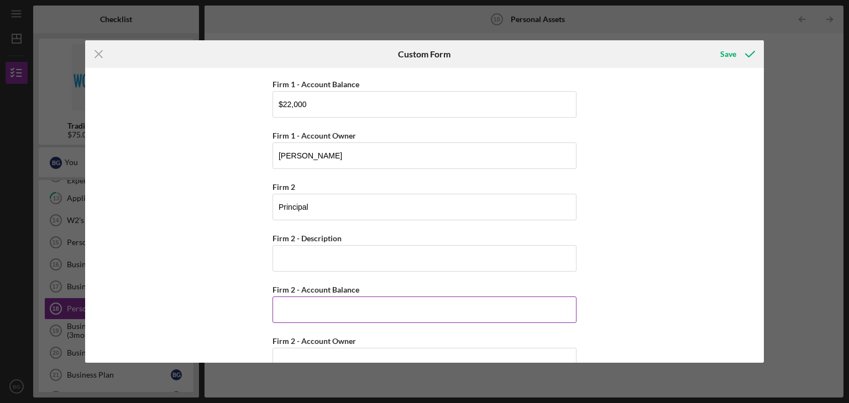
click at [450, 318] on input "Firm 2 - Account Balance" at bounding box center [424, 310] width 304 height 27
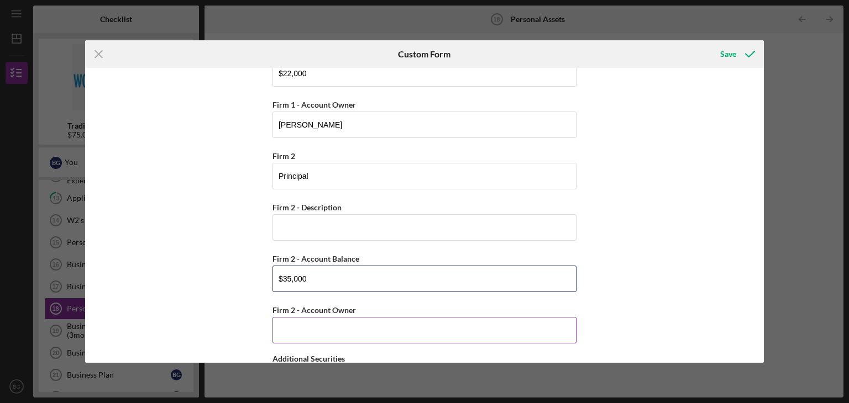
scroll to position [1105, 0]
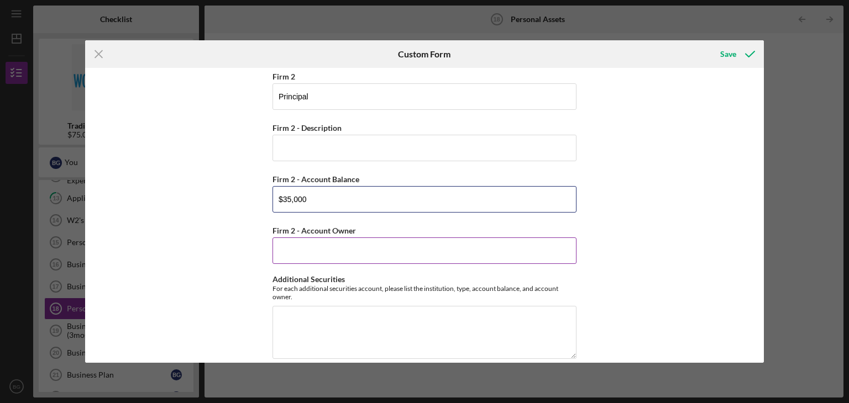
type input "$35,000"
click at [386, 246] on input "Firm 2 - Account Owner" at bounding box center [424, 251] width 304 height 27
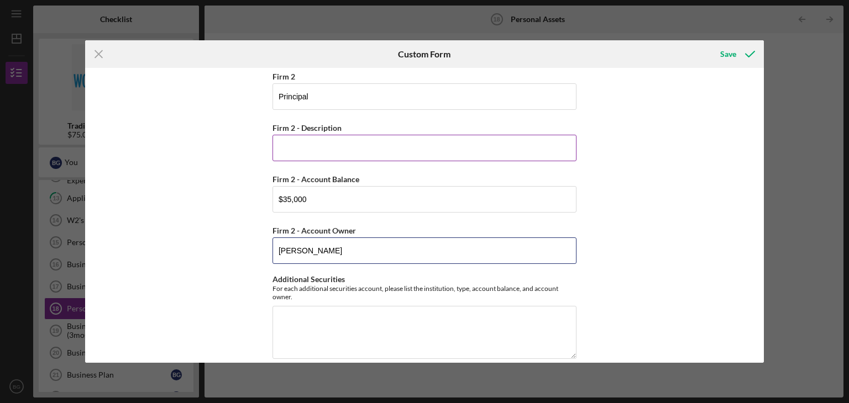
type input "[PERSON_NAME]"
click at [478, 155] on input "Firm 2 - Description" at bounding box center [424, 148] width 304 height 27
type input "S"
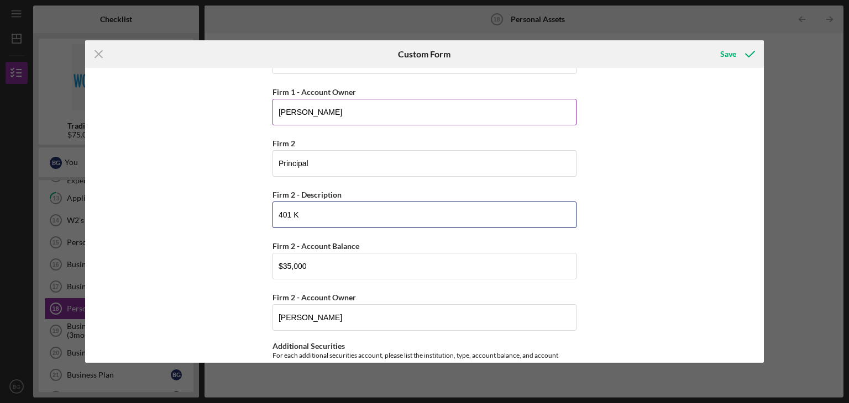
scroll to position [884, 0]
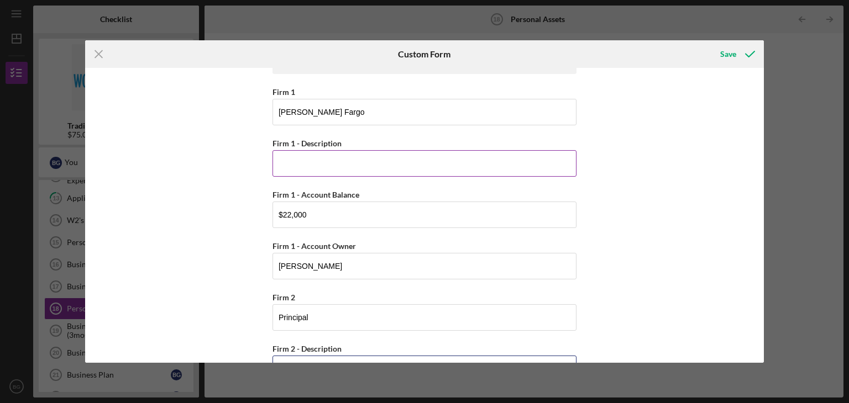
type input "401 K"
click at [392, 161] on input "Firm 1 - Description" at bounding box center [424, 163] width 304 height 27
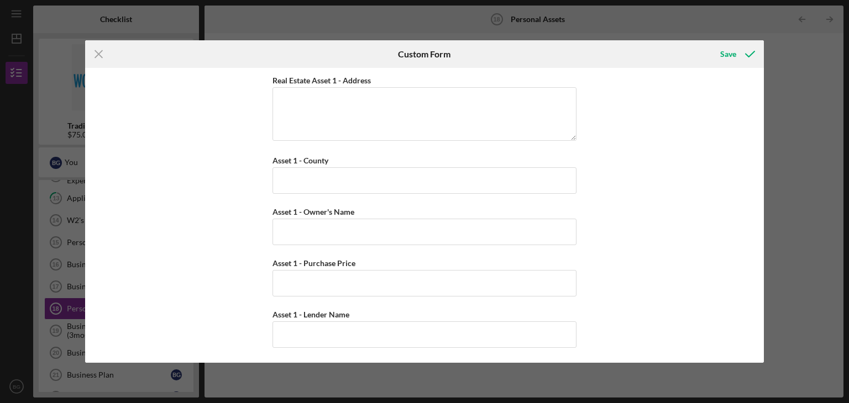
scroll to position [1934, 0]
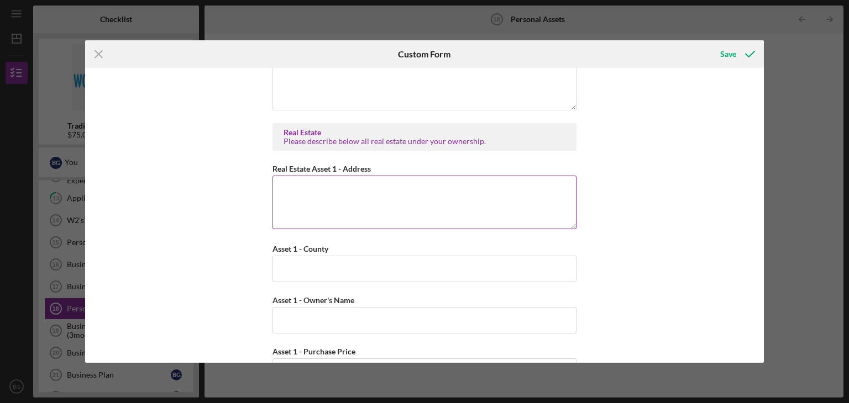
type input "IRA"
click at [396, 195] on textarea "Real Estate Asset 1 - Address" at bounding box center [424, 202] width 304 height 53
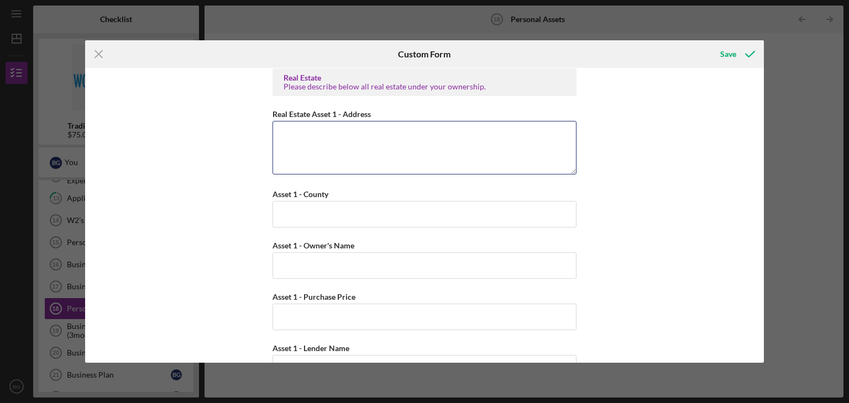
scroll to position [1990, 0]
type textarea "[STREET_ADDRESS]"
type input "Hennepin"
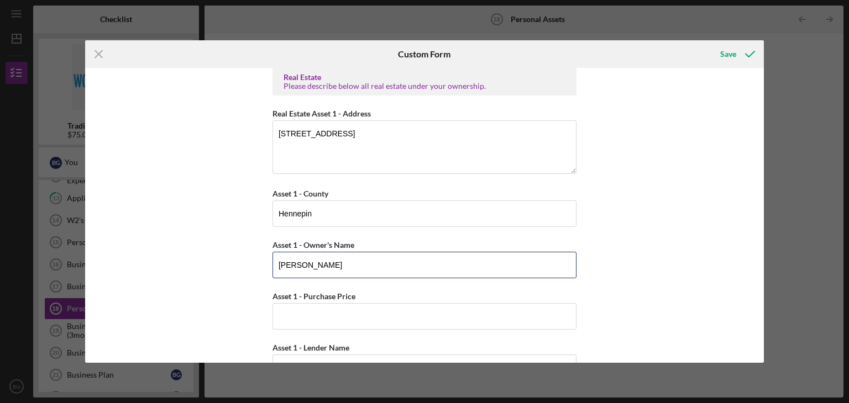
type input "[PERSON_NAME]"
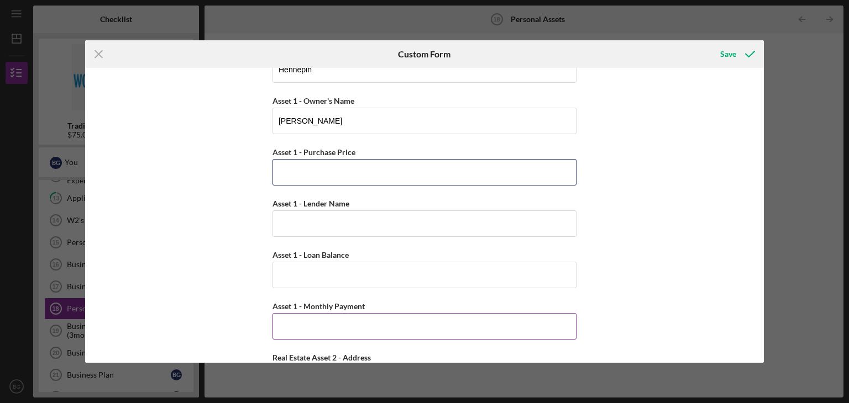
scroll to position [2156, 0]
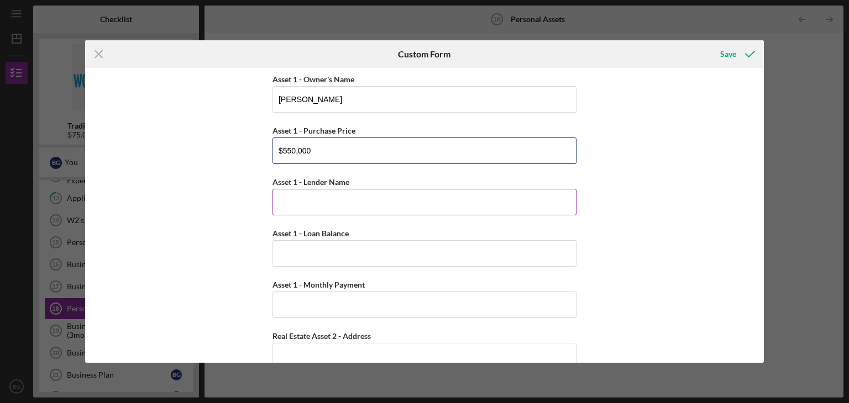
type input "$550,000"
click at [399, 193] on input "Asset 1 - Lender Name" at bounding box center [424, 202] width 304 height 27
type input "[PERSON_NAME] Fargo"
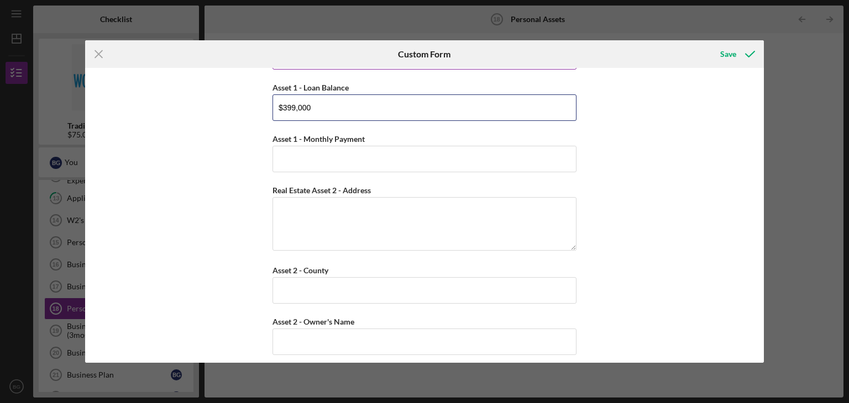
scroll to position [2321, 0]
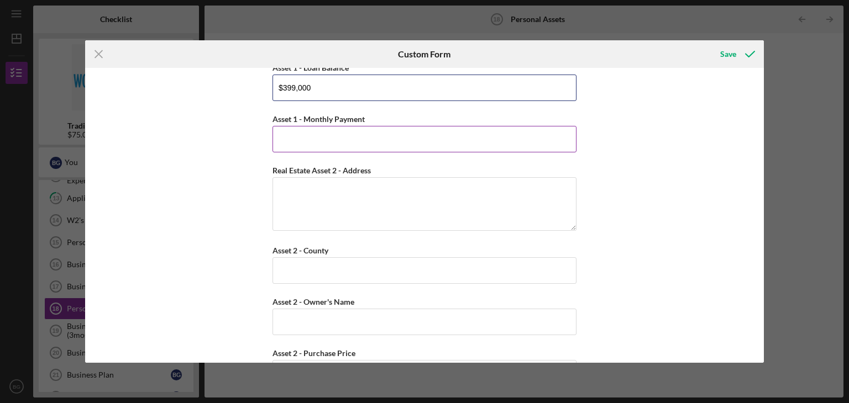
type input "$399,000"
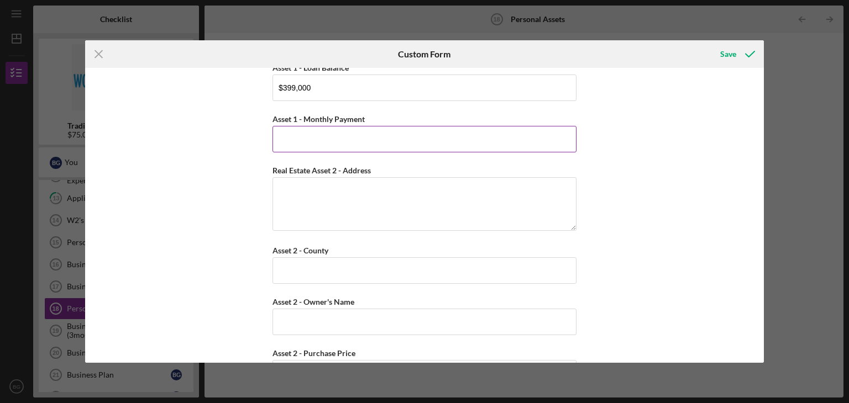
click at [371, 135] on input "Asset 1 - Monthly Payment" at bounding box center [424, 139] width 304 height 27
type input "$3,300"
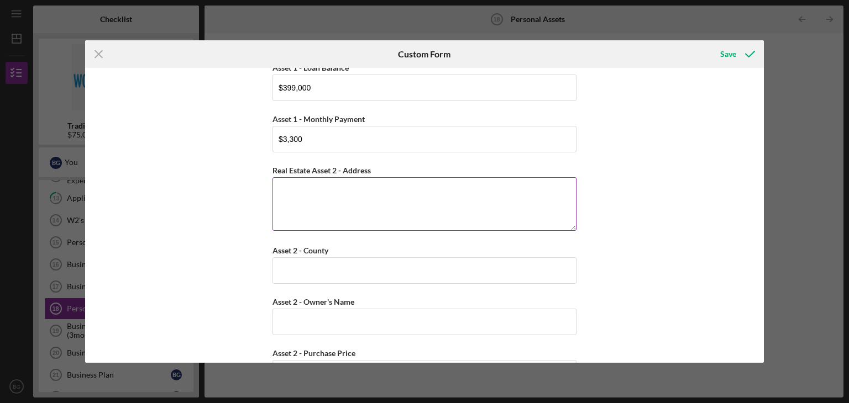
click at [352, 192] on textarea "Real Estate Asset 2 - Address" at bounding box center [424, 203] width 304 height 53
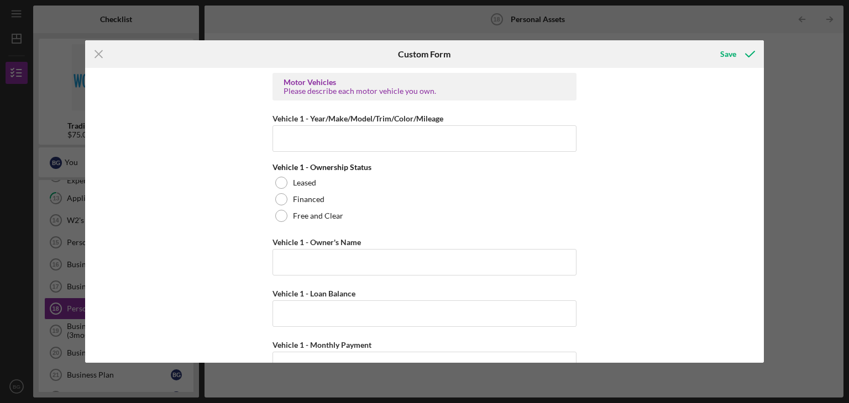
scroll to position [2929, 0]
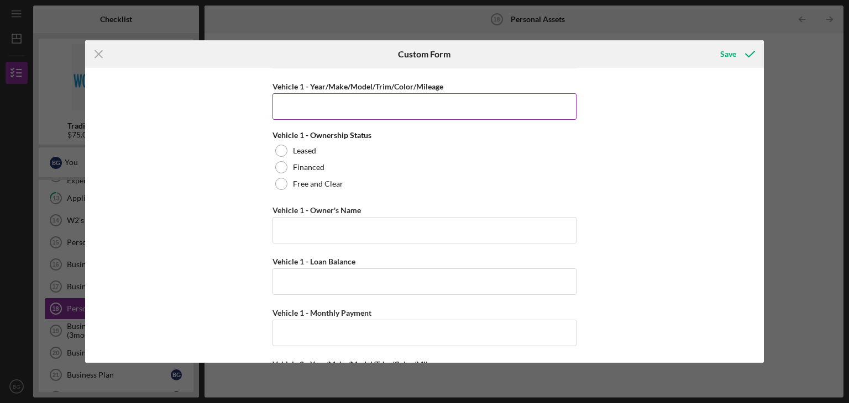
click at [384, 100] on input "Vehicle 1 - Year/Make/Model/Trim/Color/Mileage" at bounding box center [424, 106] width 304 height 27
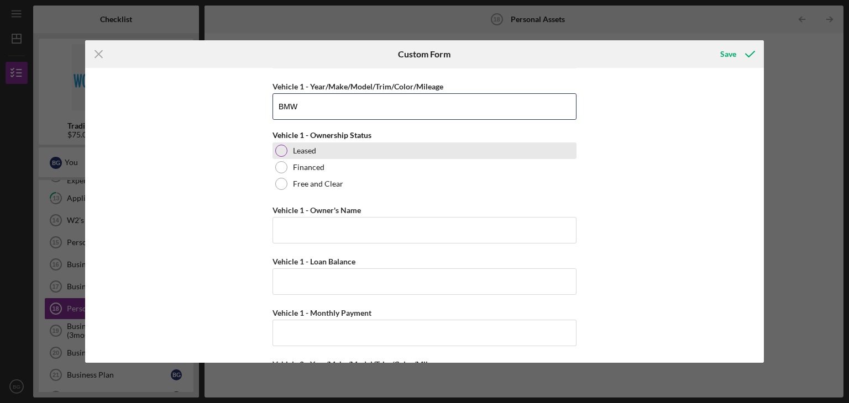
type input "BMW"
click at [279, 145] on div at bounding box center [281, 151] width 12 height 12
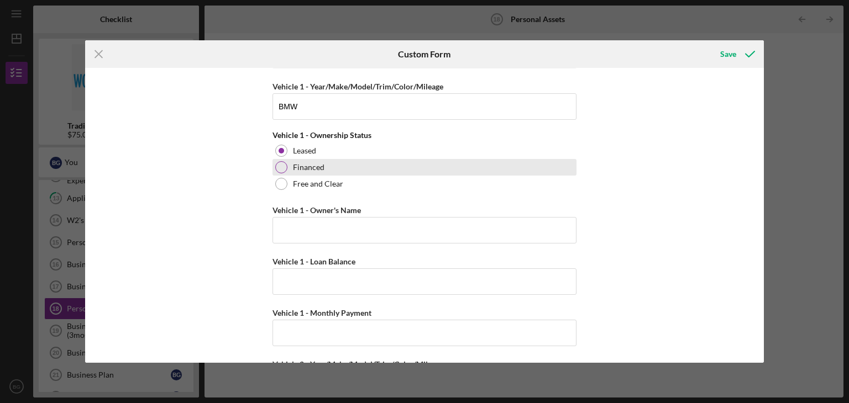
scroll to position [2985, 0]
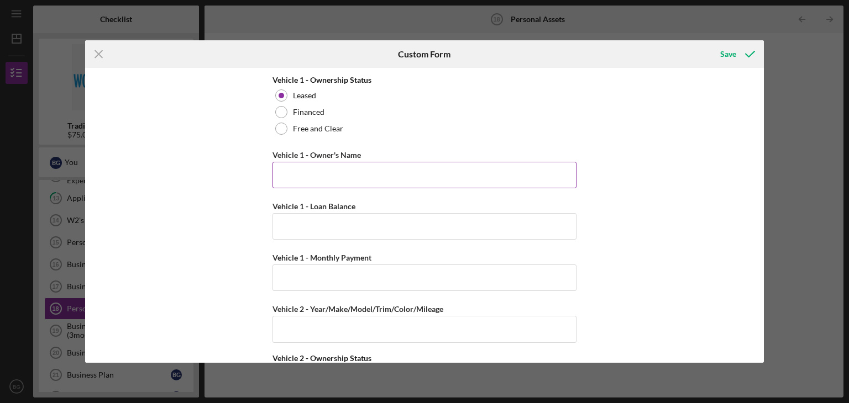
click at [433, 167] on input "Vehicle 1 - Owner's Name" at bounding box center [424, 175] width 304 height 27
type input "[PERSON_NAME]"
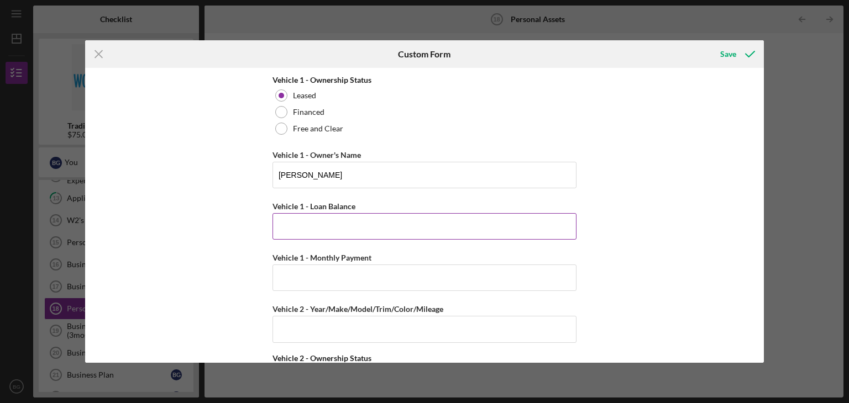
click at [365, 230] on input "Vehicle 1 - Loan Balance" at bounding box center [424, 226] width 304 height 27
type input "$2"
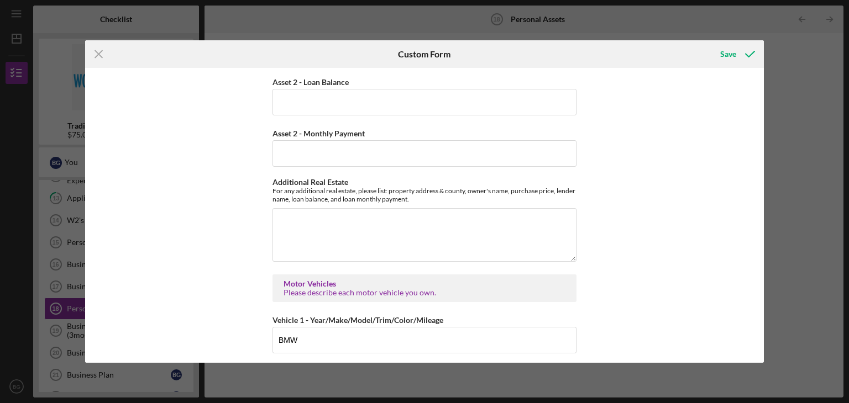
scroll to position [2576, 0]
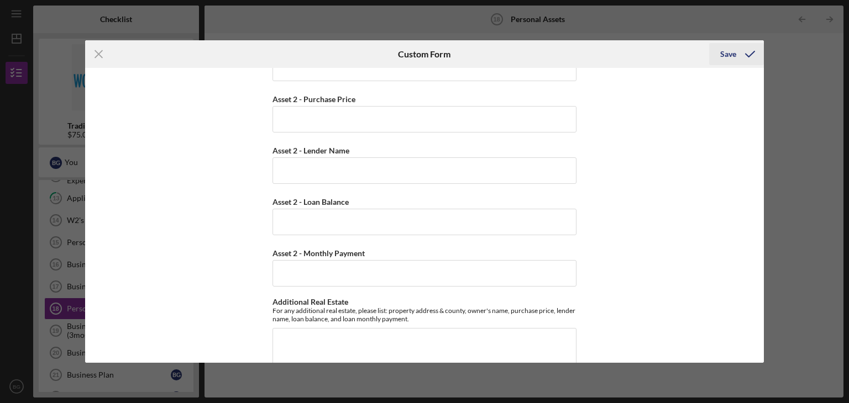
click at [738, 56] on icon "submit" at bounding box center [750, 54] width 28 height 28
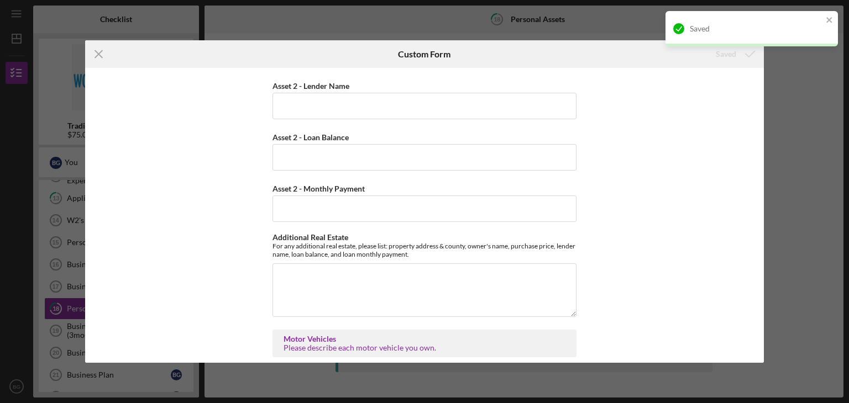
scroll to position [2741, 0]
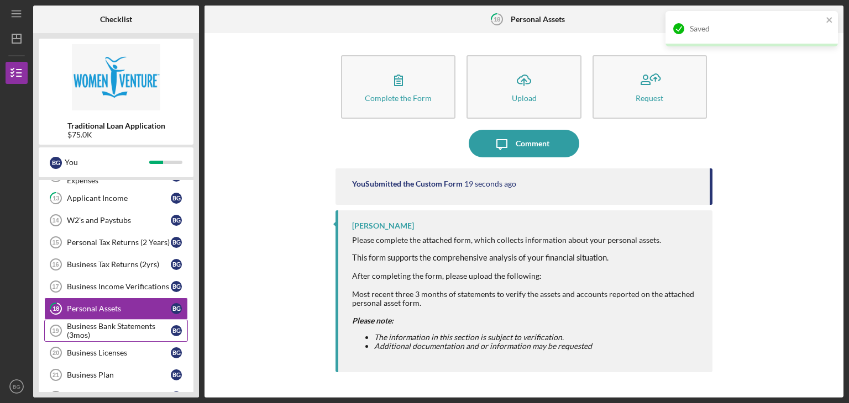
click at [106, 323] on div "Business Bank Statements (3mos)" at bounding box center [119, 331] width 104 height 18
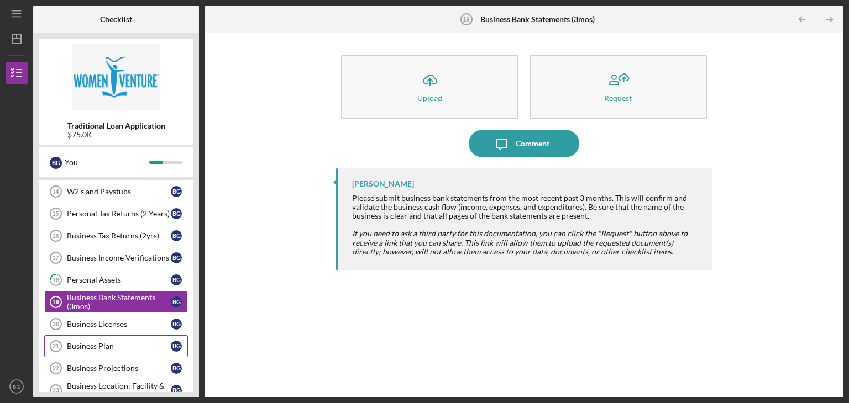
scroll to position [442, 0]
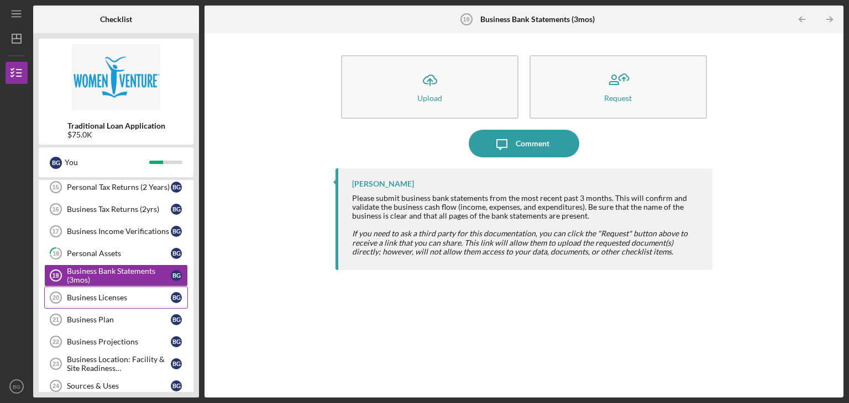
click at [123, 293] on div "Business Licenses" at bounding box center [119, 297] width 104 height 9
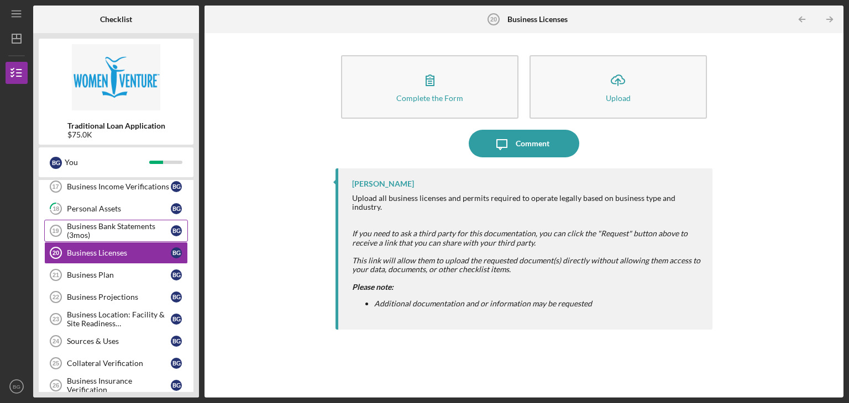
scroll to position [497, 0]
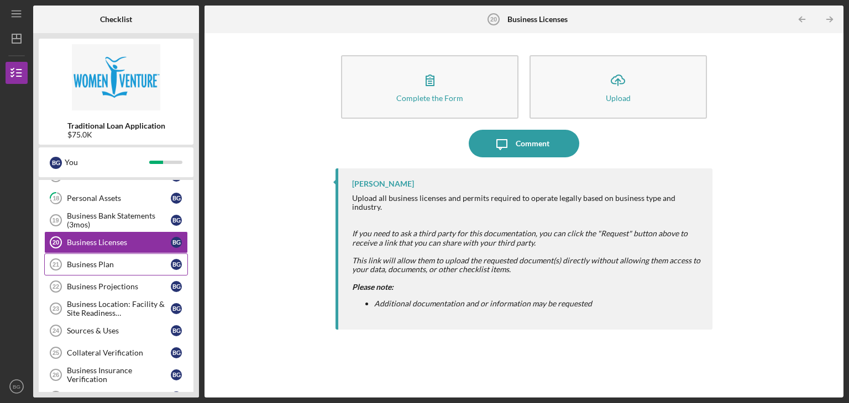
click at [118, 261] on div "Business Plan" at bounding box center [119, 264] width 104 height 9
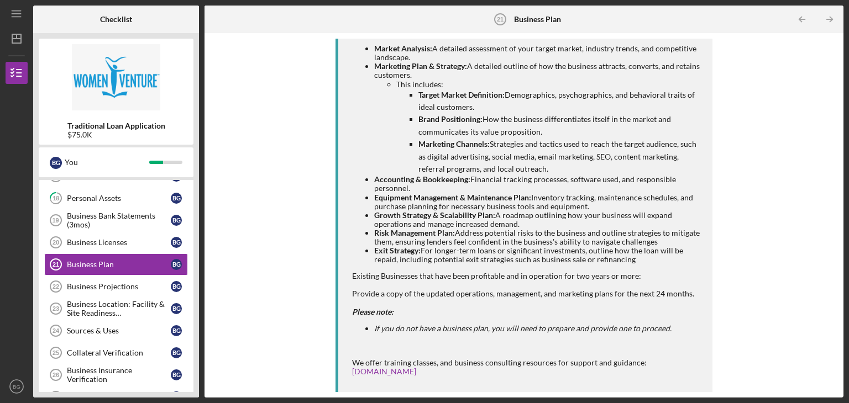
scroll to position [276, 0]
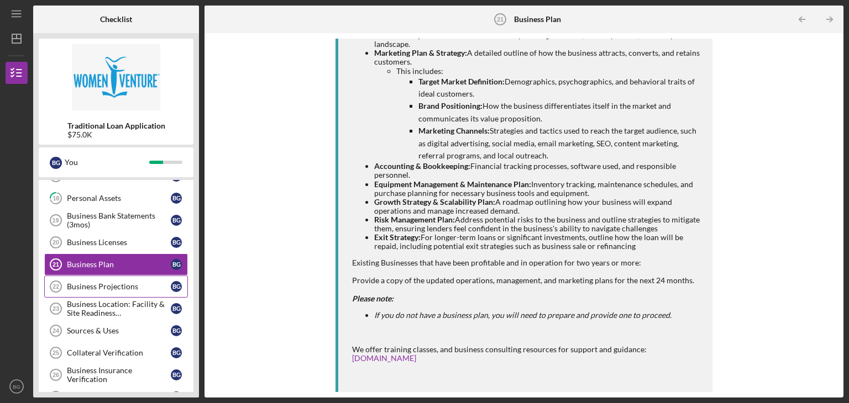
click at [113, 282] on div "Business Projections" at bounding box center [119, 286] width 104 height 9
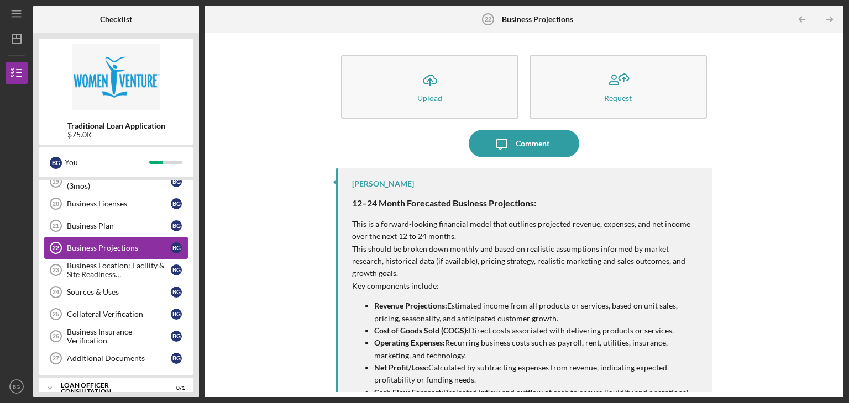
scroll to position [553, 0]
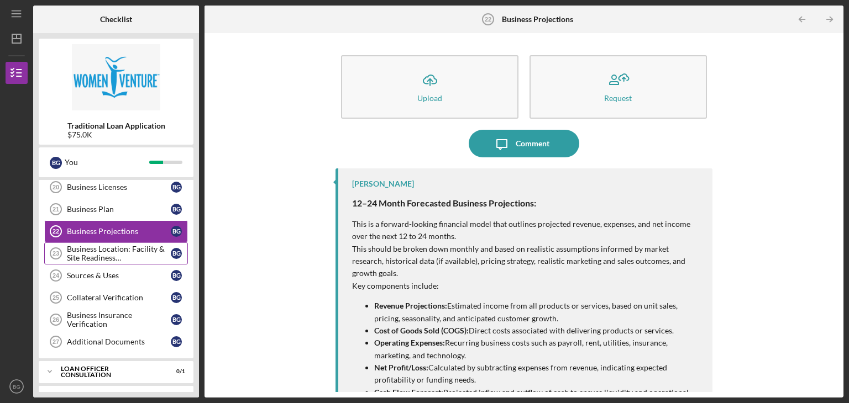
click at [114, 250] on div "Business Location: Facility & Site Readiness Documentation" at bounding box center [119, 254] width 104 height 18
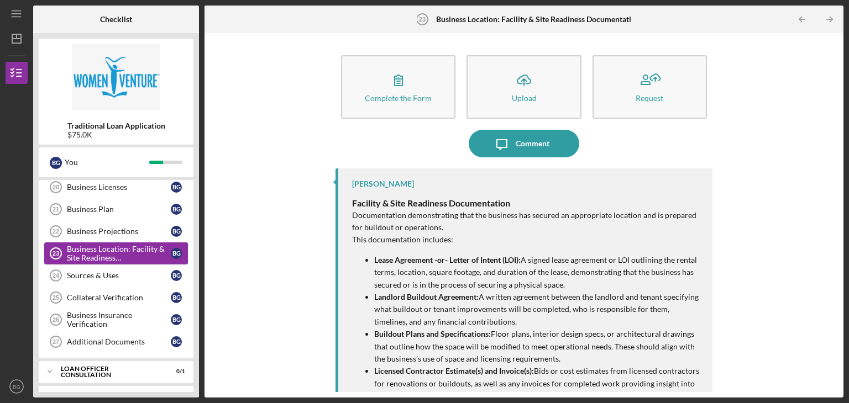
scroll to position [568, 0]
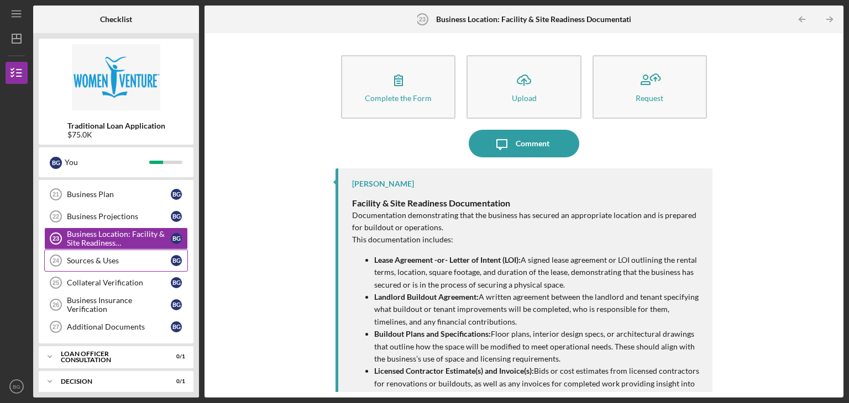
click at [115, 256] on div "Sources & Uses" at bounding box center [119, 260] width 104 height 9
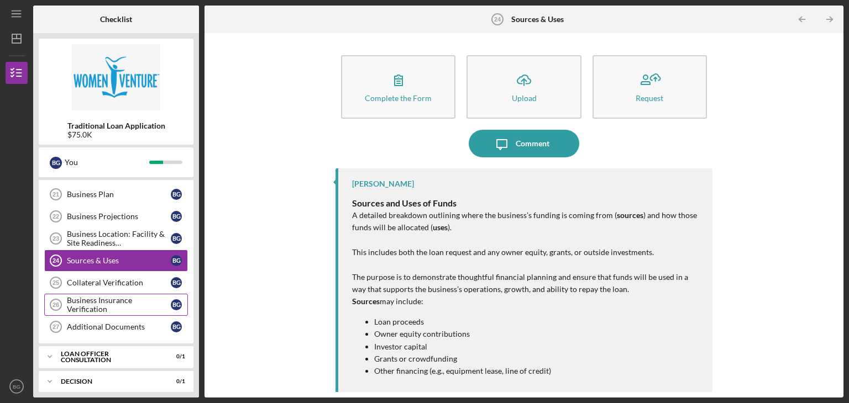
click at [109, 296] on div "Business Insurance Verification" at bounding box center [119, 305] width 104 height 18
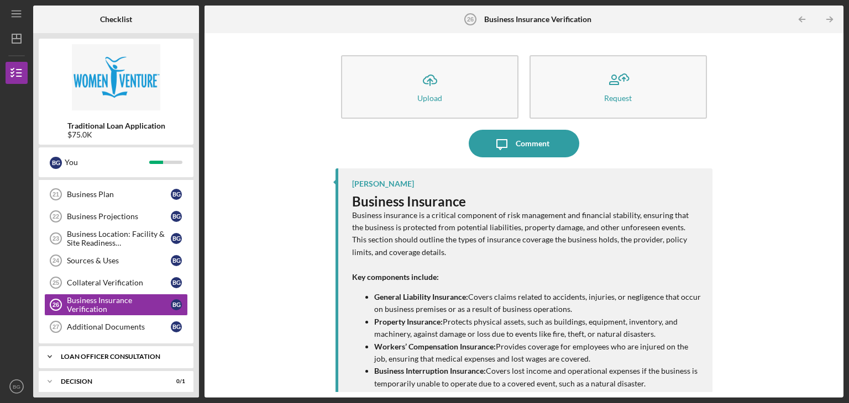
click at [89, 354] on div "Loan Officer Consultation" at bounding box center [120, 357] width 119 height 7
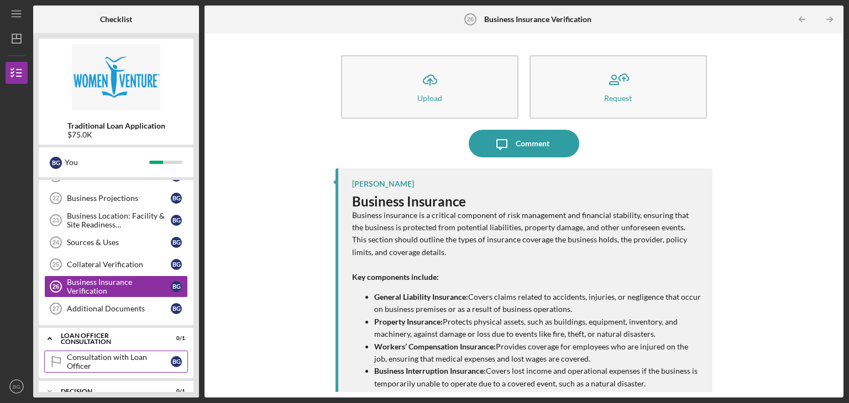
scroll to position [595, 0]
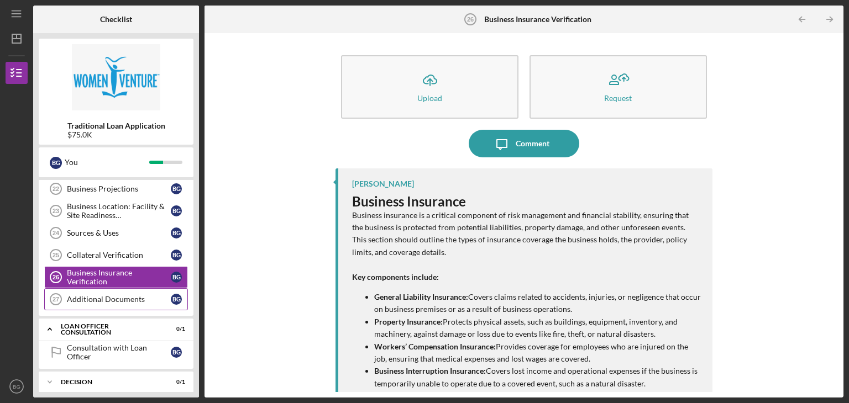
click at [95, 297] on link "Additional Documents 27 Additional Documents B G" at bounding box center [116, 300] width 144 height 22
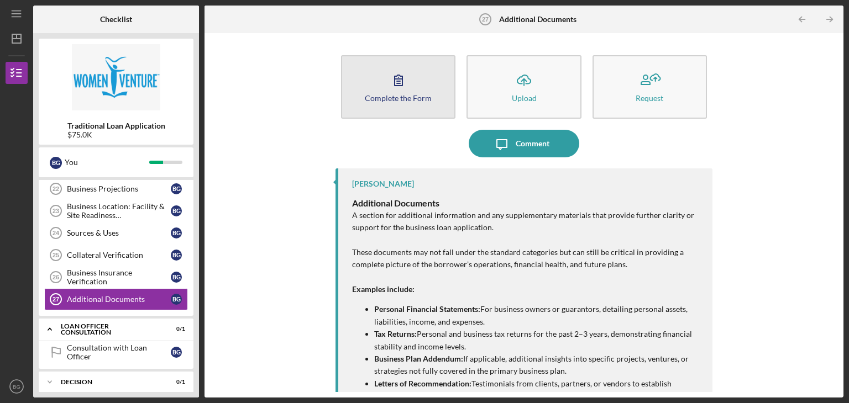
click at [376, 104] on button "Complete the Form Form" at bounding box center [398, 87] width 114 height 64
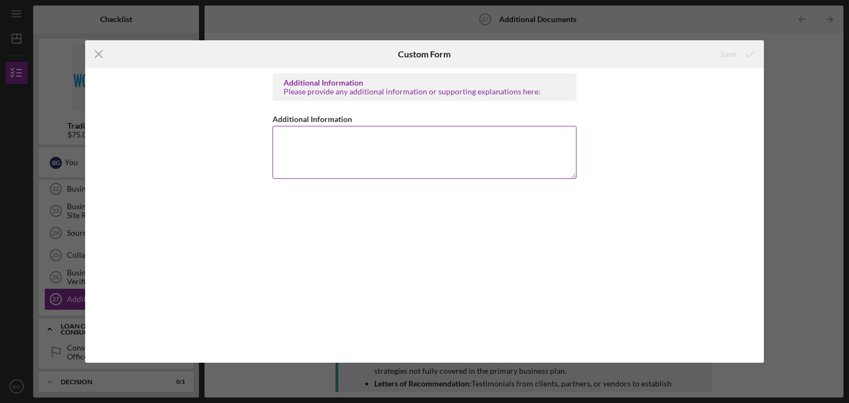
click at [368, 139] on textarea "Additional Information" at bounding box center [424, 152] width 304 height 53
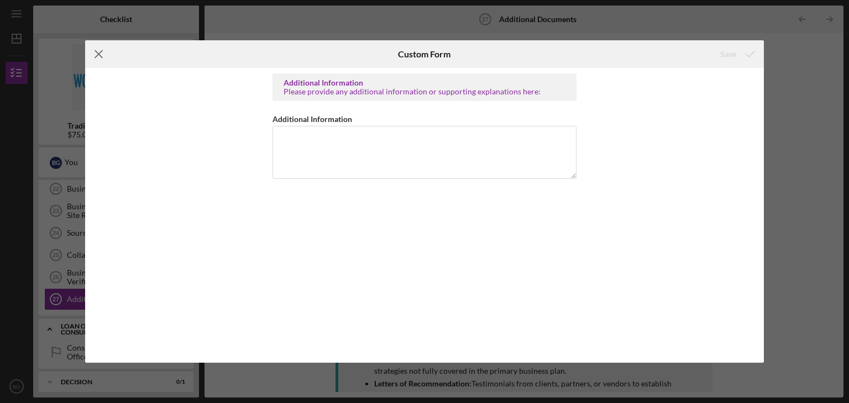
click at [105, 59] on icon "Icon/Menu Close" at bounding box center [99, 54] width 28 height 28
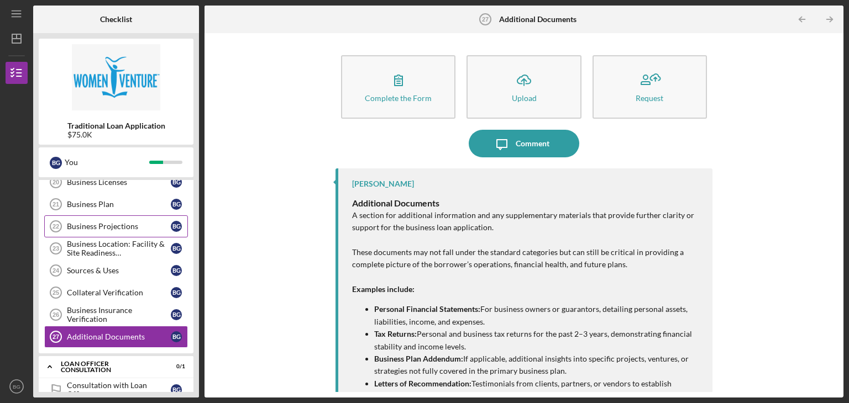
scroll to position [540, 0]
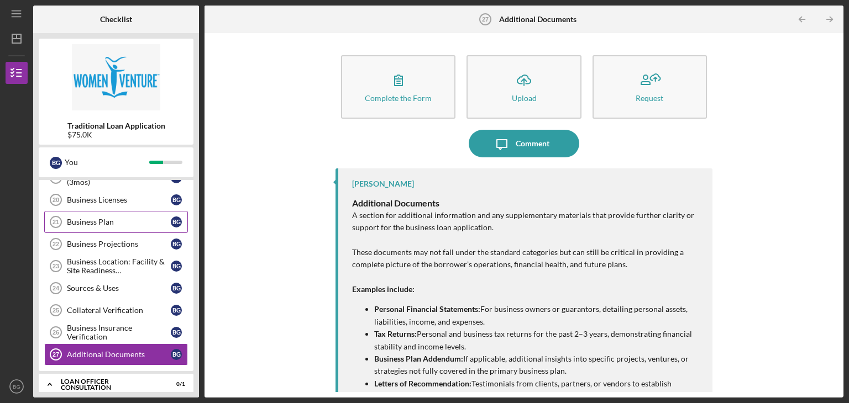
click at [113, 222] on link "Business Plan 21 Business [MEDICAL_DATA] G" at bounding box center [116, 222] width 144 height 22
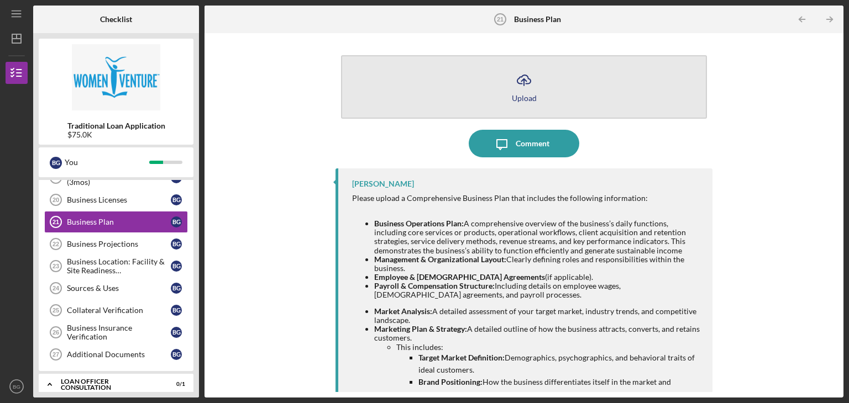
click at [517, 86] on icon "Icon/Upload" at bounding box center [524, 80] width 28 height 28
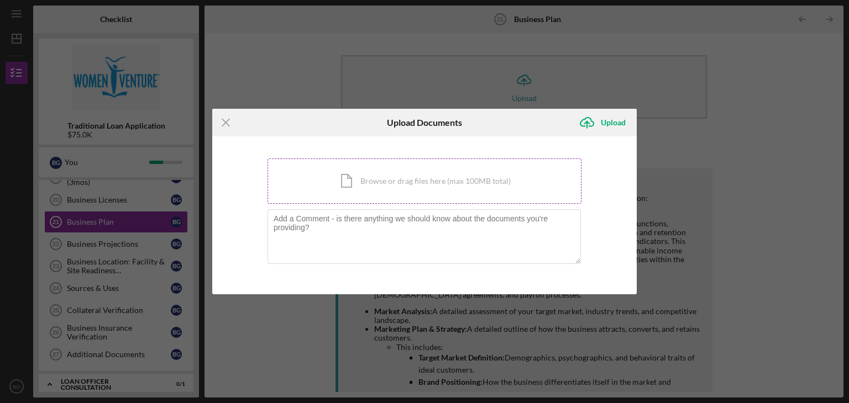
click at [386, 185] on div "Icon/Document Browse or drag files here (max 100MB total) Tap to choose files o…" at bounding box center [425, 181] width 314 height 45
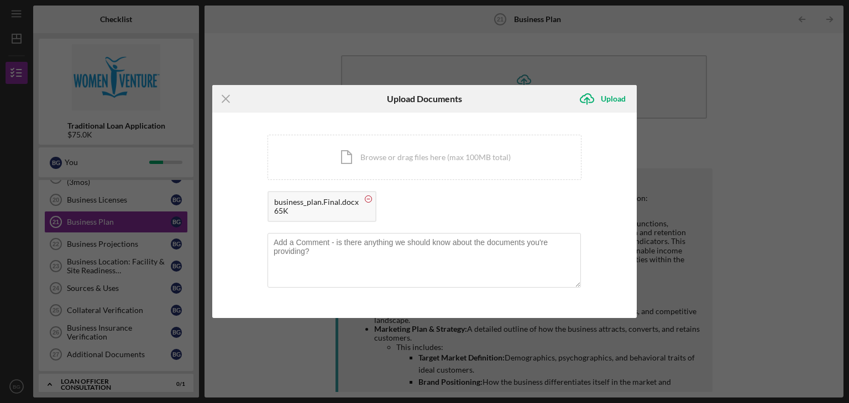
click at [365, 201] on circle at bounding box center [368, 199] width 7 height 7
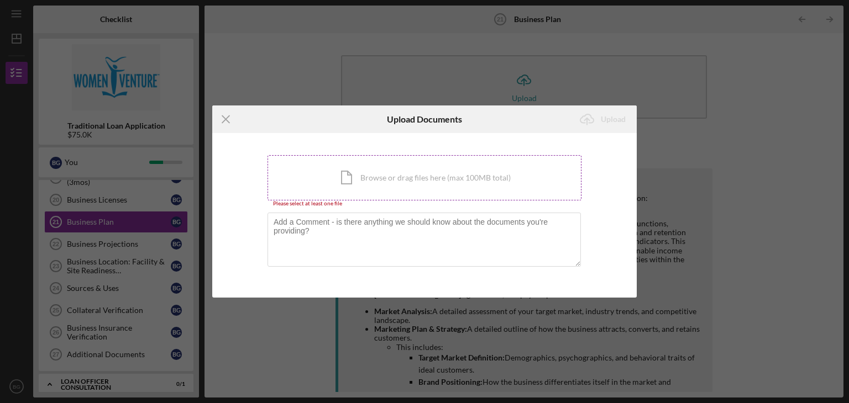
click at [359, 172] on div "Icon/Document Browse or drag files here (max 100MB total) Tap to choose files o…" at bounding box center [425, 177] width 314 height 45
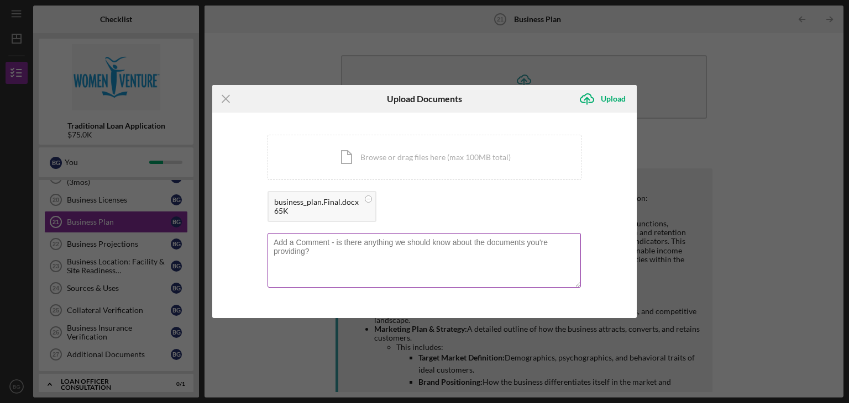
click at [400, 268] on textarea at bounding box center [424, 260] width 313 height 54
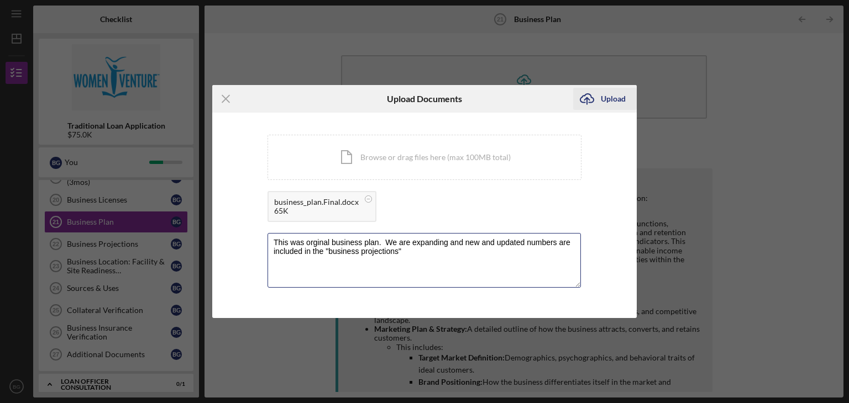
type textarea "This was orginal business plan. We are expanding and new and updated numbers ar…"
click at [614, 100] on div "Upload" at bounding box center [613, 99] width 25 height 22
